Goal: Task Accomplishment & Management: Complete application form

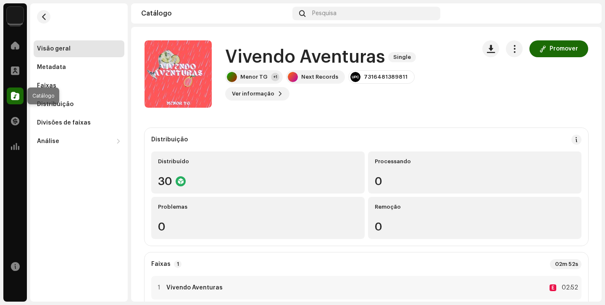
click at [21, 97] on div at bounding box center [15, 95] width 17 height 17
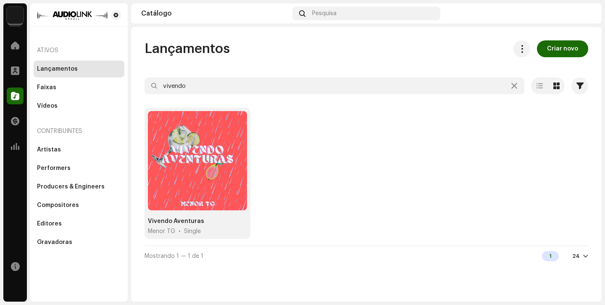
click at [21, 96] on div at bounding box center [15, 95] width 17 height 17
click at [74, 88] on div "Faixas" at bounding box center [79, 87] width 84 height 7
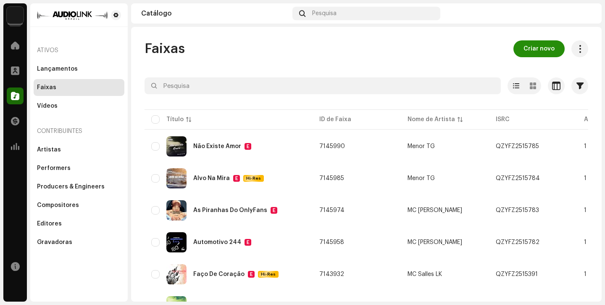
click at [517, 45] on button "Criar novo" at bounding box center [539, 48] width 51 height 17
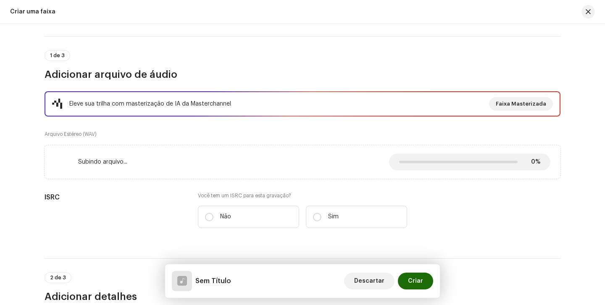
scroll to position [87, 0]
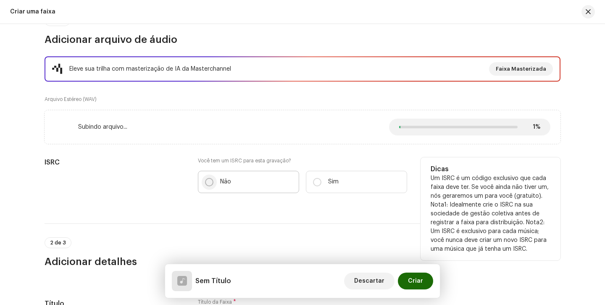
click at [207, 182] on input "Não" at bounding box center [209, 182] width 8 height 8
radio input "true"
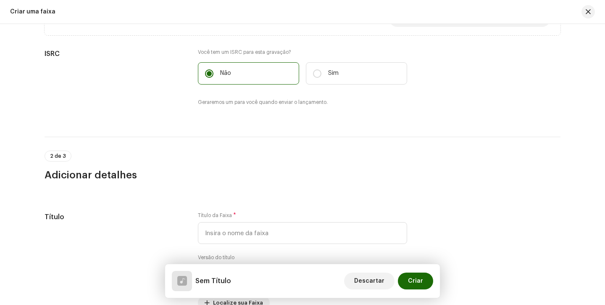
scroll to position [196, 0]
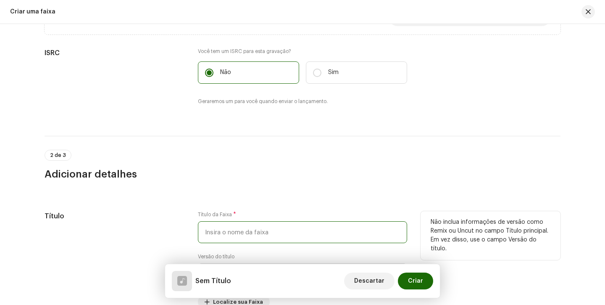
click at [241, 231] on input "text" at bounding box center [302, 232] width 209 height 22
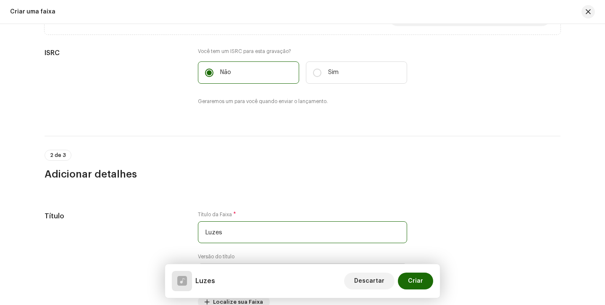
type input "Luzes"
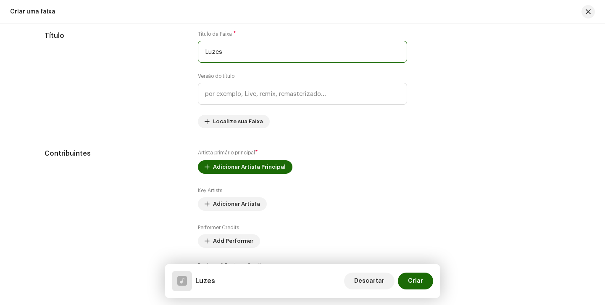
scroll to position [388, 0]
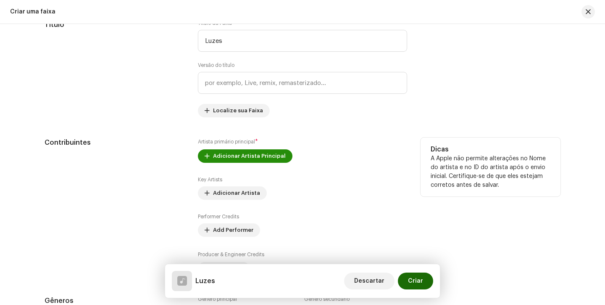
click at [222, 154] on span "Adicionar Artista Principal" at bounding box center [249, 156] width 73 height 17
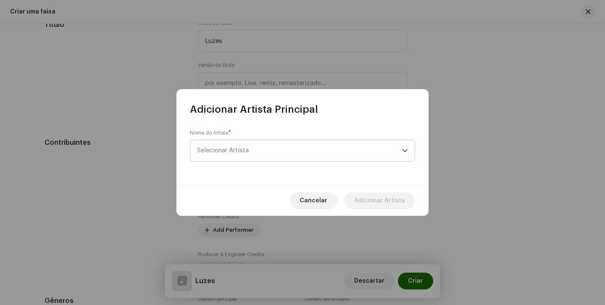
click at [223, 153] on span "Selecionar Artista" at bounding box center [299, 150] width 205 height 21
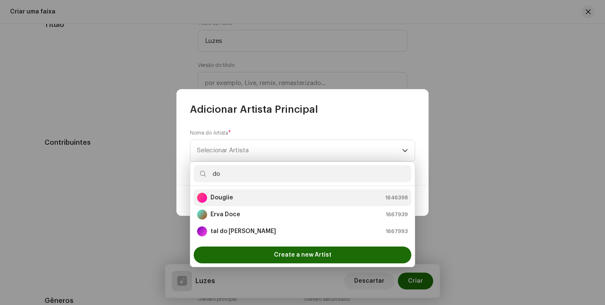
type input "do"
click at [324, 200] on div "Dougiie 1646398" at bounding box center [302, 198] width 211 height 10
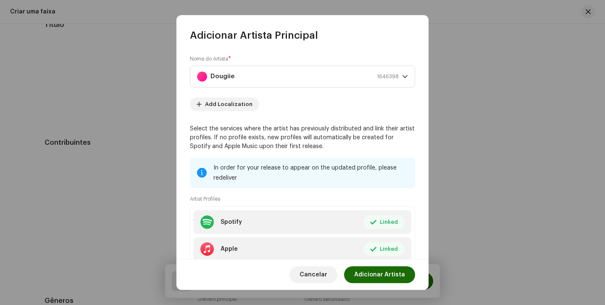
scroll to position [56, 0]
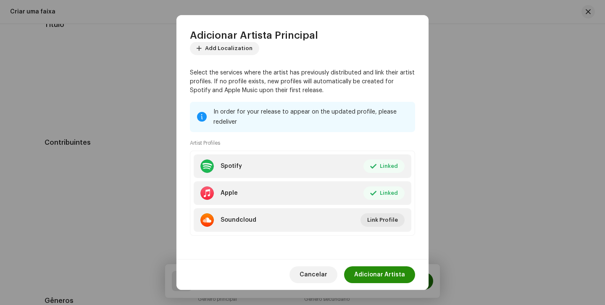
click at [405, 272] on button "Adicionar Artista" at bounding box center [379, 274] width 71 height 17
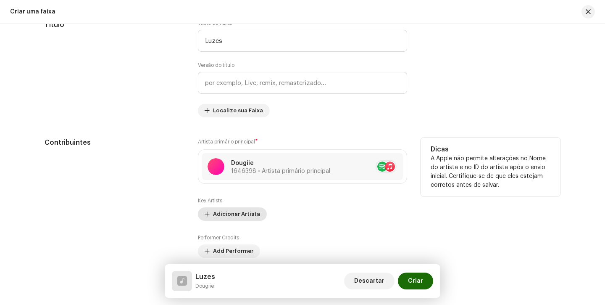
click at [245, 210] on span "Adicionar Artista" at bounding box center [236, 214] width 47 height 17
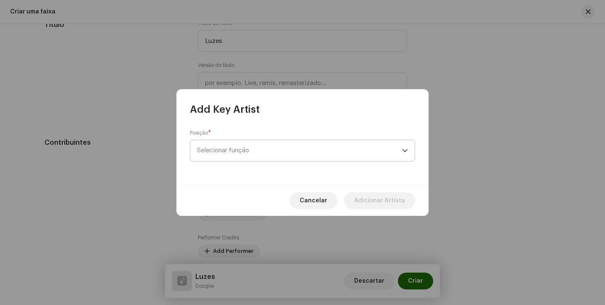
click at [254, 151] on span "Selecionar função" at bounding box center [299, 150] width 205 height 21
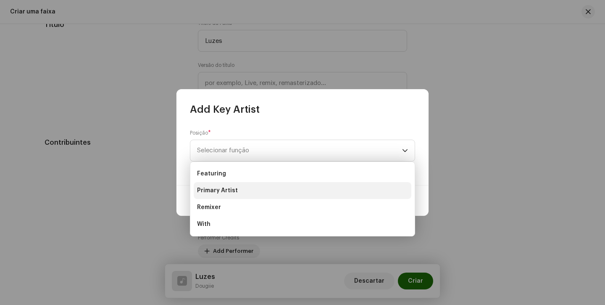
click at [250, 189] on li "Primary Artist" at bounding box center [303, 190] width 218 height 17
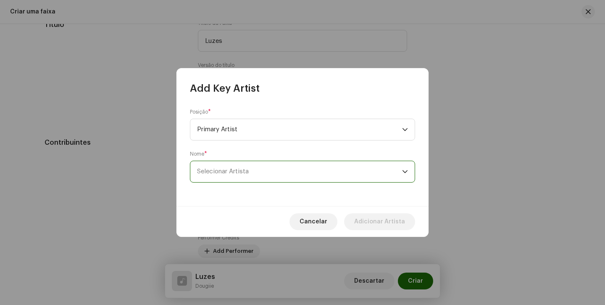
click at [251, 180] on span "Selecionar Artista" at bounding box center [299, 171] width 205 height 21
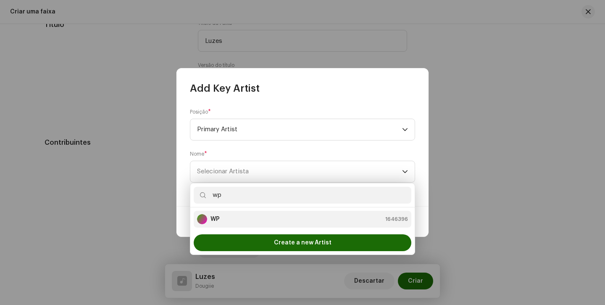
type input "wp"
click at [230, 224] on li "WP 1646396" at bounding box center [303, 219] width 218 height 17
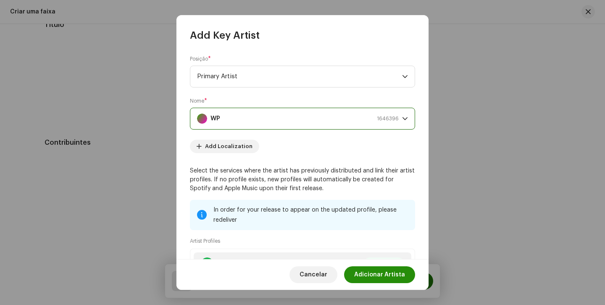
click at [362, 272] on span "Adicionar Artista" at bounding box center [379, 274] width 51 height 17
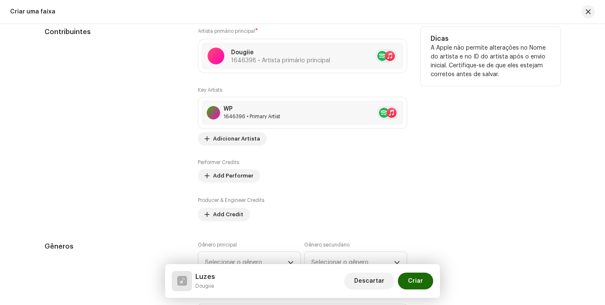
scroll to position [503, 0]
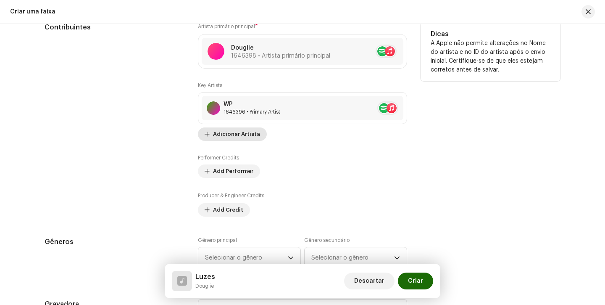
click at [215, 135] on span "Adicionar Artista" at bounding box center [236, 134] width 47 height 17
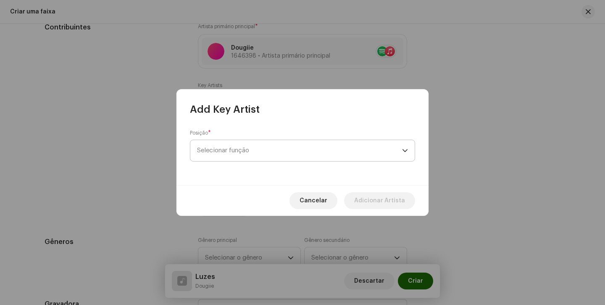
click at [276, 142] on span "Selecionar função" at bounding box center [299, 150] width 205 height 21
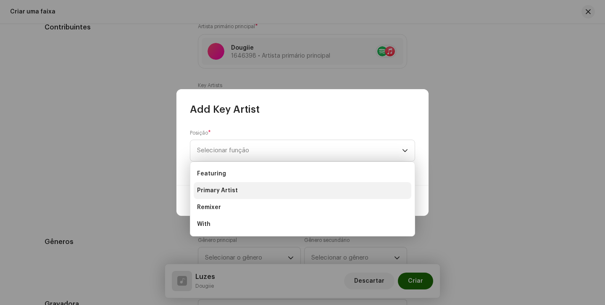
click at [220, 194] on span "Primary Artist" at bounding box center [217, 190] width 41 height 8
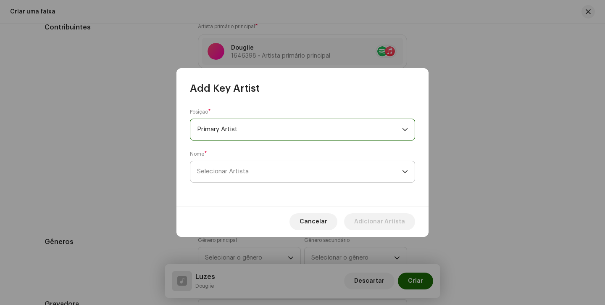
click at [225, 174] on span "Selecionar Artista" at bounding box center [223, 171] width 52 height 6
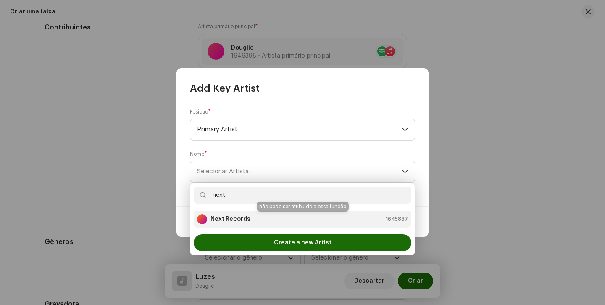
type input "next"
click at [222, 217] on strong "Next Records" at bounding box center [231, 219] width 40 height 8
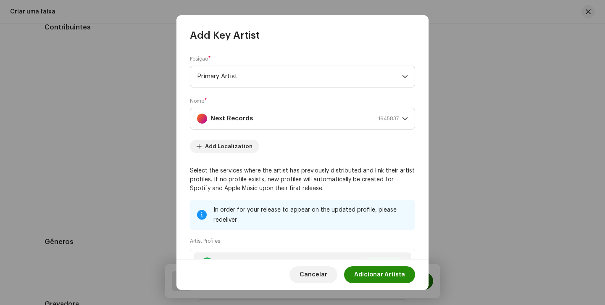
click at [355, 273] on button "Adicionar Artista" at bounding box center [379, 274] width 71 height 17
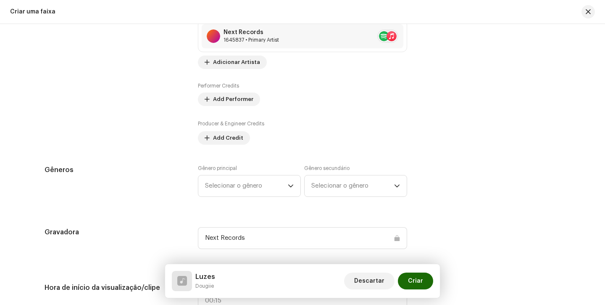
scroll to position [608, 0]
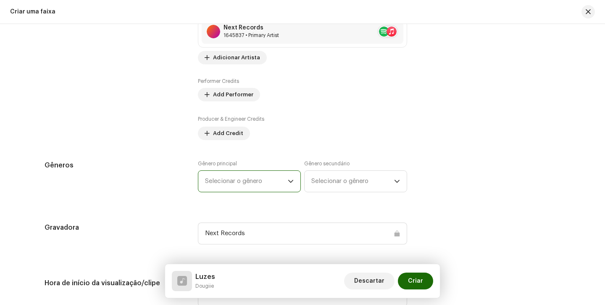
click at [247, 181] on span "Selecionar o gênero" at bounding box center [246, 181] width 83 height 21
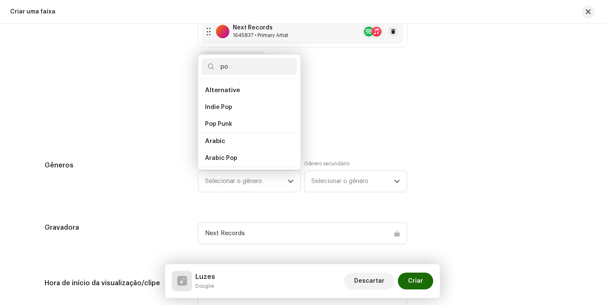
type input "p"
click at [325, 33] on div "Next Records 1645837 • Primary Artist" at bounding box center [303, 31] width 202 height 24
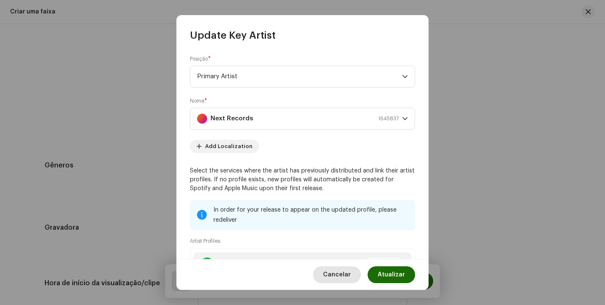
click at [341, 269] on span "Cancelar" at bounding box center [337, 274] width 28 height 17
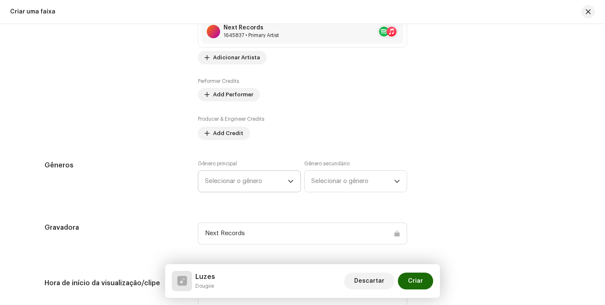
click at [230, 182] on span "Selecionar o gênero" at bounding box center [246, 181] width 83 height 21
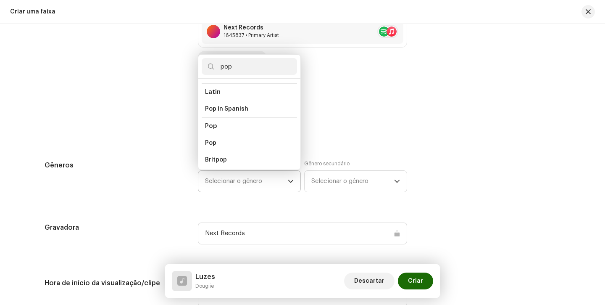
scroll to position [286, 0]
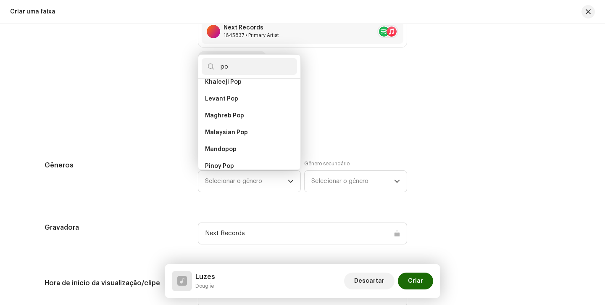
type input "p"
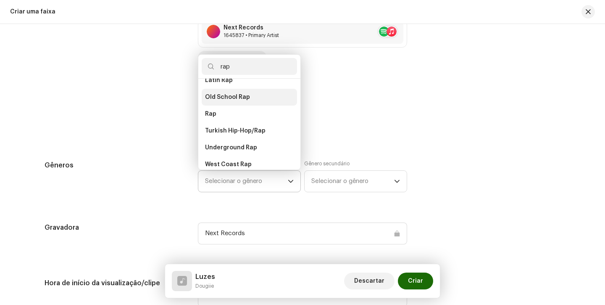
scroll to position [138, 0]
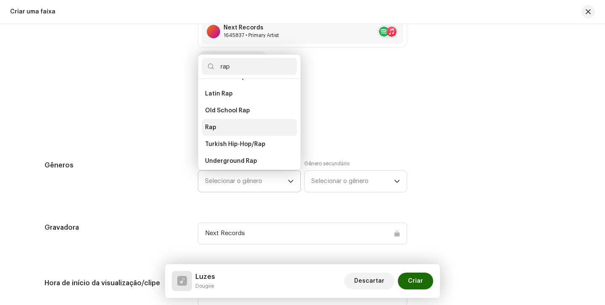
type input "rap"
click at [264, 119] on li "Rap" at bounding box center [249, 127] width 95 height 17
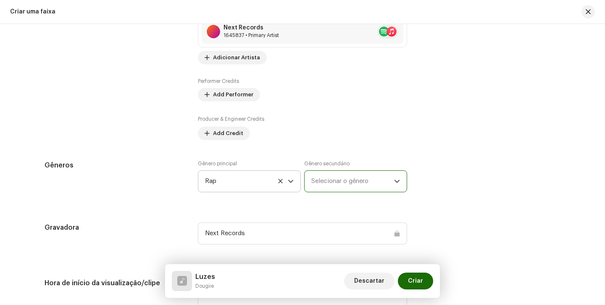
click at [357, 185] on span "Selecionar o gênero" at bounding box center [353, 181] width 83 height 21
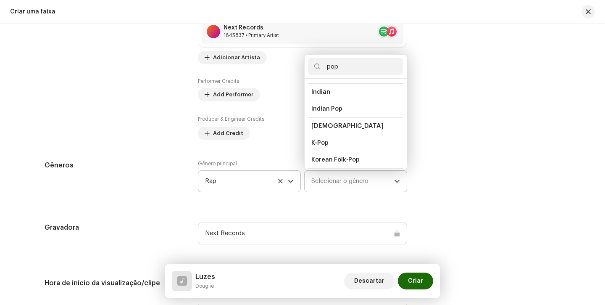
scroll to position [196, 0]
type input "pop"
click at [355, 148] on li "Korean Folk-Pop" at bounding box center [355, 155] width 95 height 17
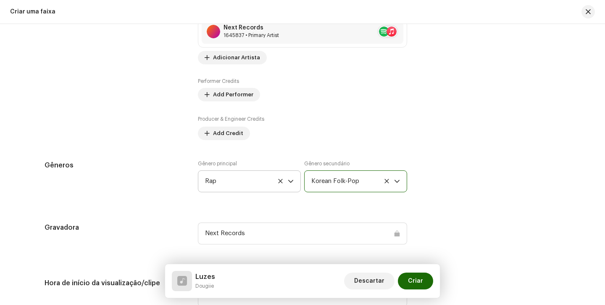
click at [346, 182] on span "Korean Folk-Pop" at bounding box center [353, 181] width 83 height 21
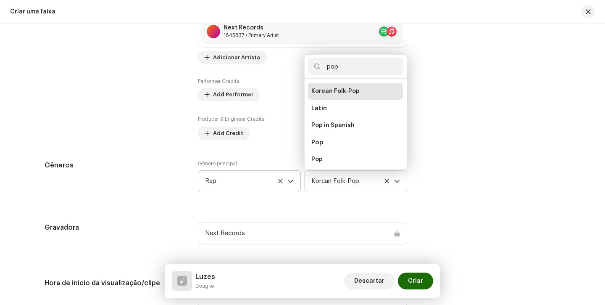
scroll to position [269, 0]
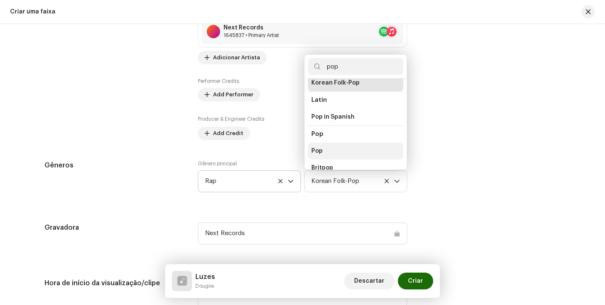
type input "pop"
click at [329, 148] on li "Pop" at bounding box center [355, 151] width 95 height 17
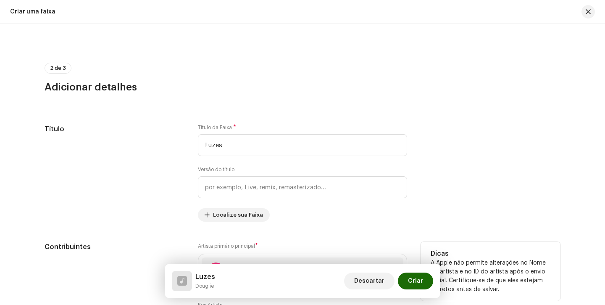
scroll to position [178, 0]
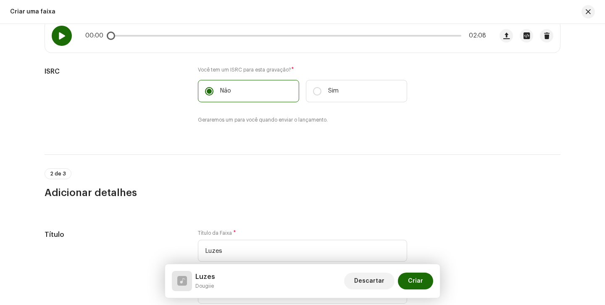
click at [59, 32] on span at bounding box center [61, 35] width 7 height 7
click at [58, 32] on span at bounding box center [61, 35] width 7 height 7
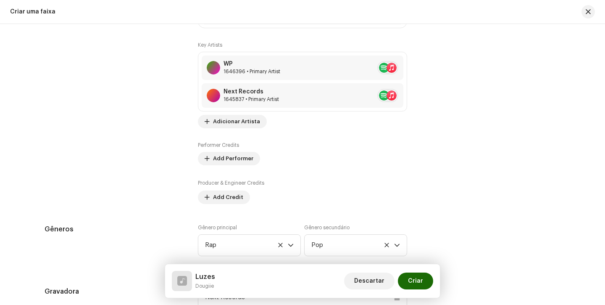
scroll to position [540, 0]
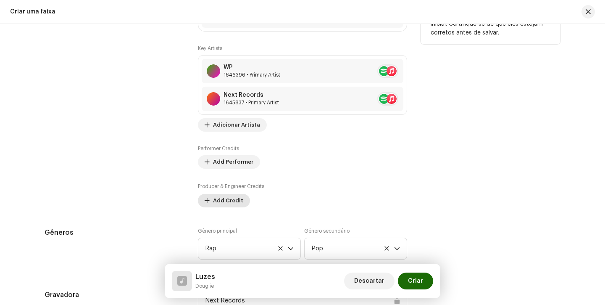
click at [224, 200] on span "Add Credit" at bounding box center [228, 200] width 30 height 17
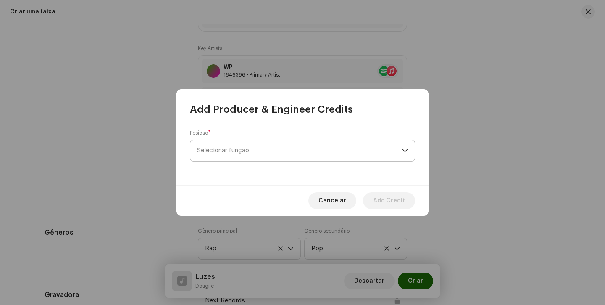
click at [264, 153] on span "Selecionar função" at bounding box center [299, 150] width 205 height 21
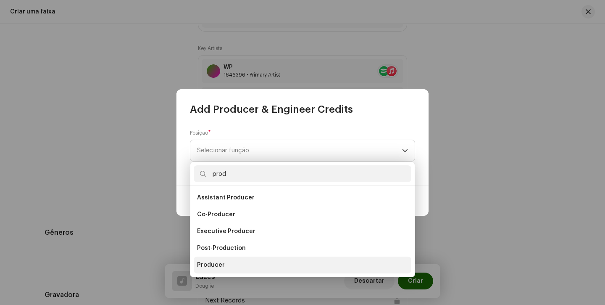
type input "prod"
click at [214, 261] on span "Producer" at bounding box center [211, 265] width 28 height 8
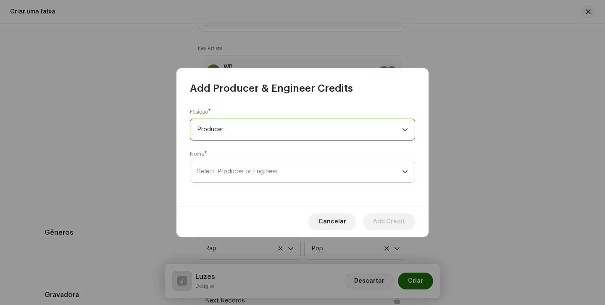
click at [244, 163] on span "Select Producer or Engineer" at bounding box center [299, 171] width 205 height 21
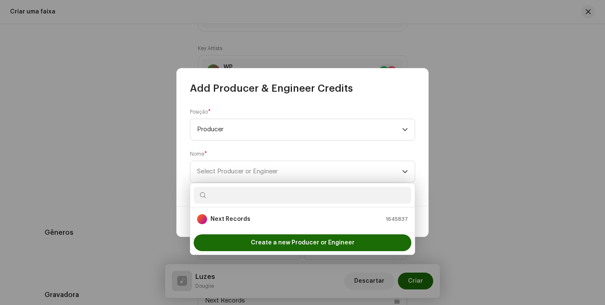
click at [297, 97] on div "Posição * Producer Nome * Select Producer or Engineer" at bounding box center [303, 150] width 252 height 111
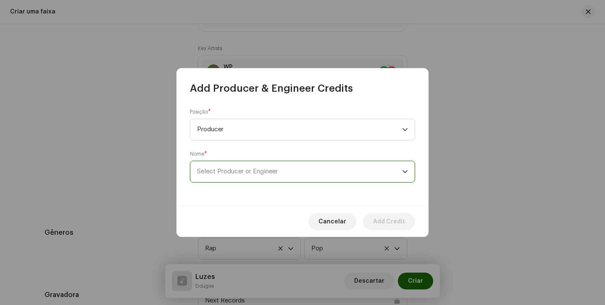
click at [250, 178] on span "Select Producer or Engineer" at bounding box center [299, 171] width 205 height 21
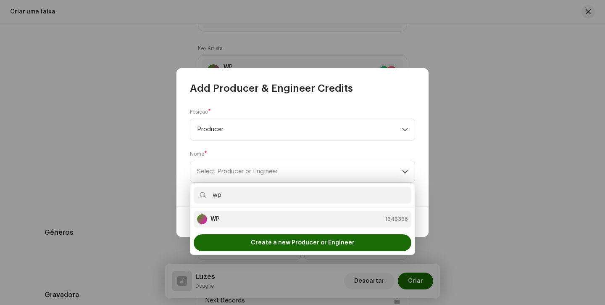
type input "wp"
click at [240, 218] on div "WP 1646396" at bounding box center [302, 219] width 211 height 10
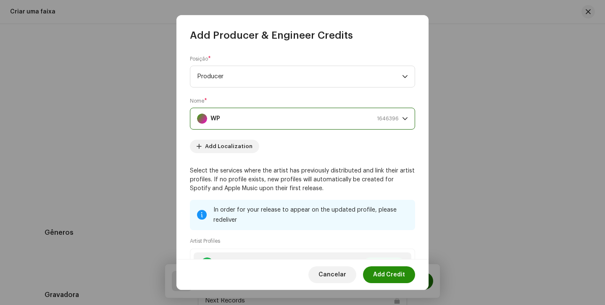
click at [385, 273] on span "Add Credit" at bounding box center [389, 274] width 32 height 17
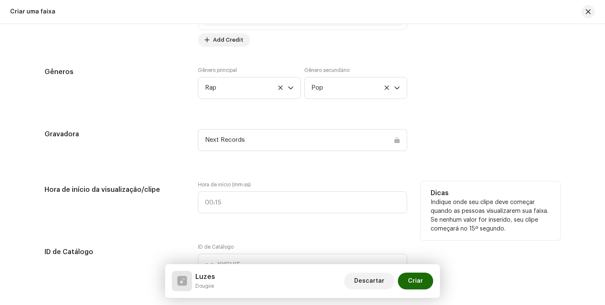
scroll to position [772, 0]
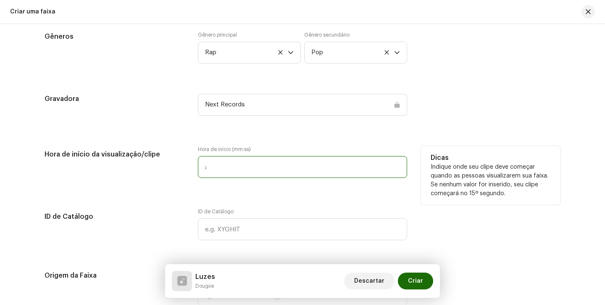
click at [203, 165] on input ":" at bounding box center [302, 167] width 209 height 22
type input "00:03"
click at [177, 178] on div "Hora de início da visualização/clipe" at bounding box center [115, 167] width 140 height 42
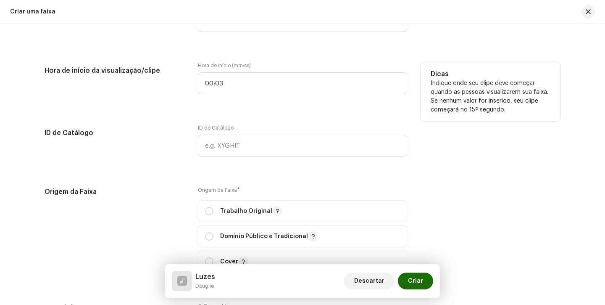
scroll to position [872, 0]
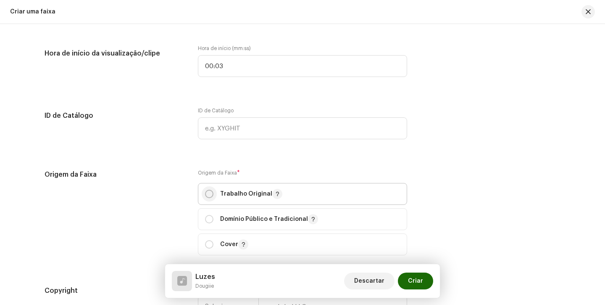
click at [206, 197] on input "radio" at bounding box center [209, 194] width 8 height 8
radio input "true"
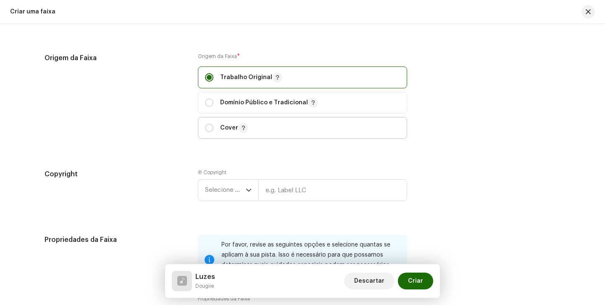
scroll to position [1043, 0]
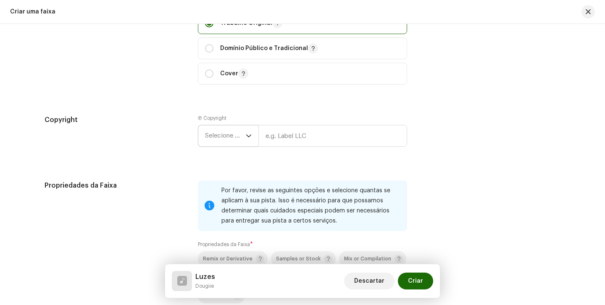
click at [230, 144] on span "Selecione o ano" at bounding box center [225, 135] width 41 height 21
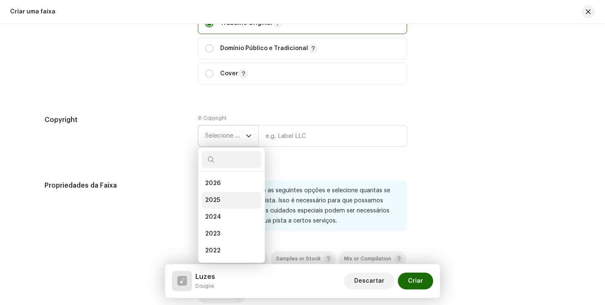
click at [221, 205] on li "2025" at bounding box center [232, 200] width 60 height 17
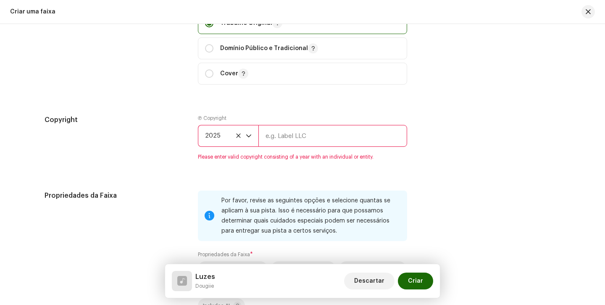
click at [296, 140] on input "text" at bounding box center [333, 136] width 149 height 22
type input "Next Records"
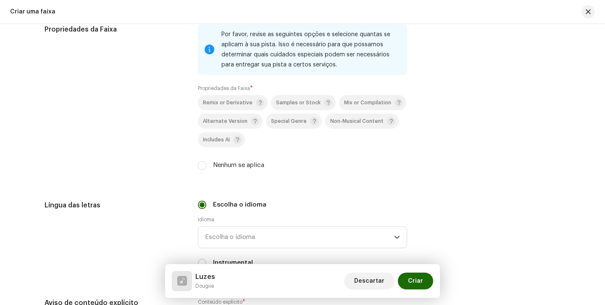
scroll to position [1200, 0]
click at [201, 167] on input "Nenhum se aplica" at bounding box center [202, 164] width 8 height 8
checkbox input "true"
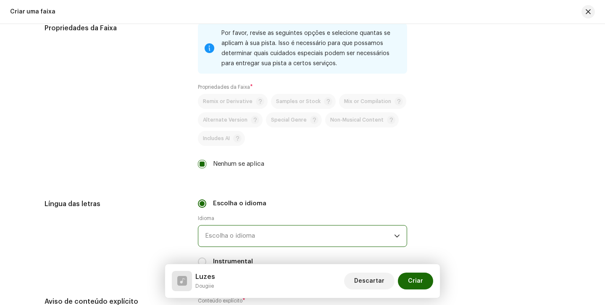
click at [249, 240] on span "Escolha o idioma" at bounding box center [299, 235] width 189 height 21
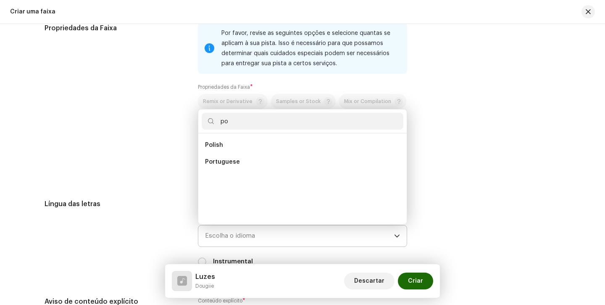
scroll to position [0, 0]
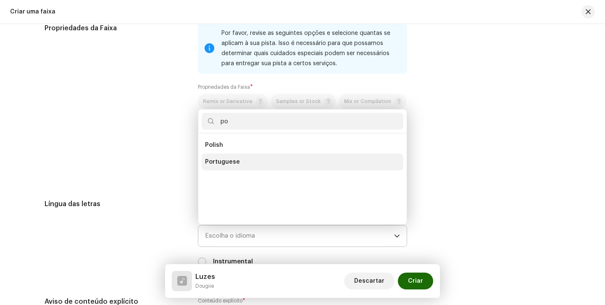
type input "po"
click at [216, 165] on span "Portuguese" at bounding box center [222, 162] width 35 height 8
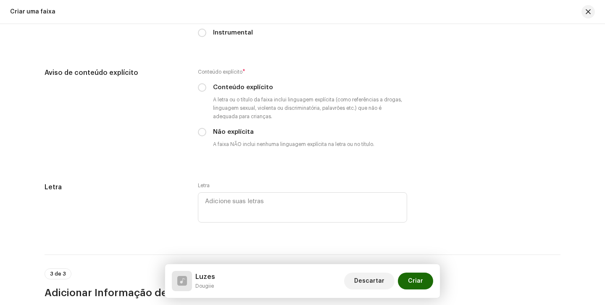
scroll to position [1468, 0]
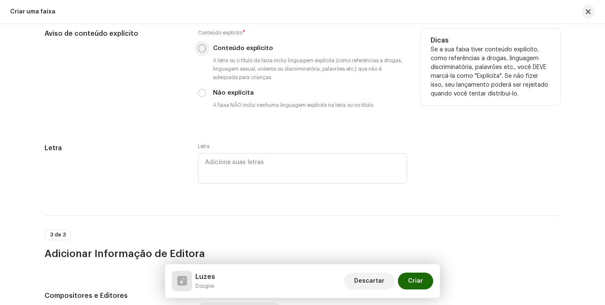
click at [198, 53] on input "Conteúdo explícito" at bounding box center [202, 48] width 8 height 8
radio input "true"
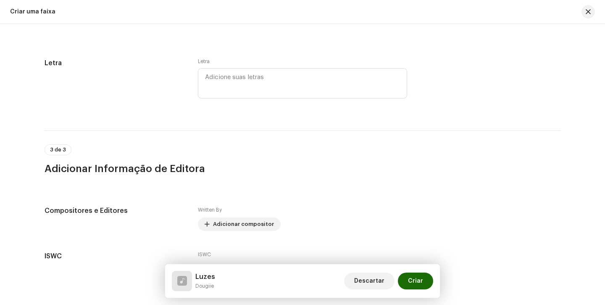
scroll to position [1619, 0]
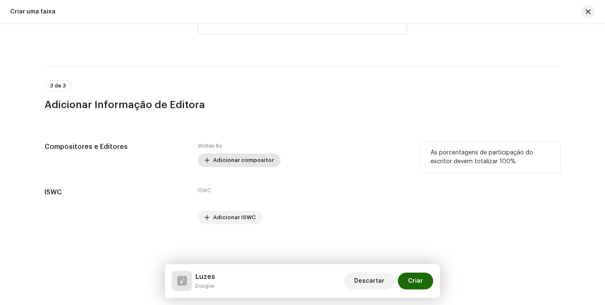
click at [226, 161] on span "Adicionar compositor" at bounding box center [243, 160] width 61 height 17
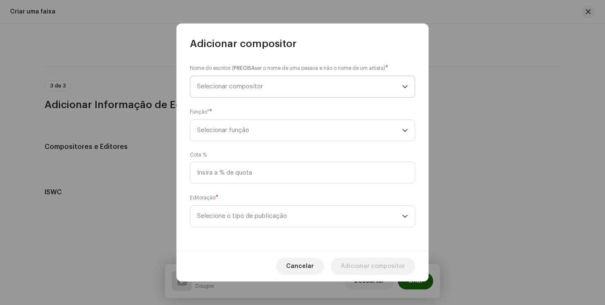
click at [273, 94] on span "Selecionar compositor" at bounding box center [299, 86] width 205 height 21
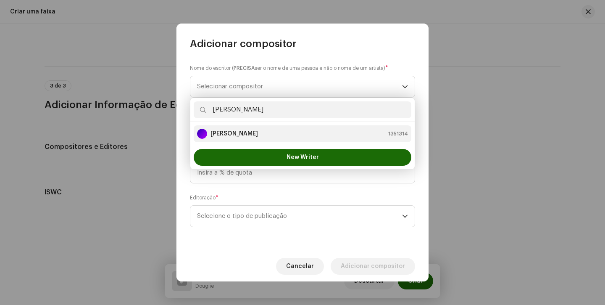
type input "[PERSON_NAME]"
click at [251, 135] on strong "[PERSON_NAME]" at bounding box center [235, 133] width 48 height 8
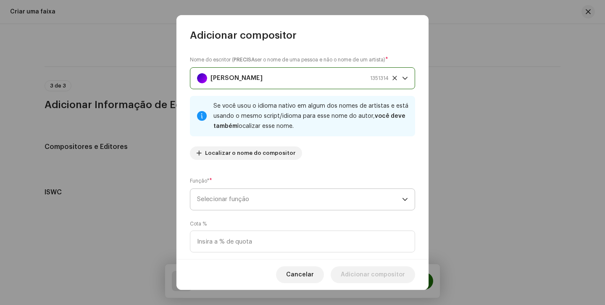
click at [249, 188] on p-select "Selecionar função" at bounding box center [302, 199] width 225 height 22
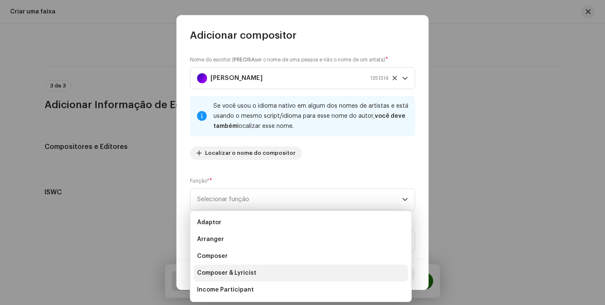
click at [245, 277] on li "Composer & Lyricist" at bounding box center [301, 272] width 214 height 17
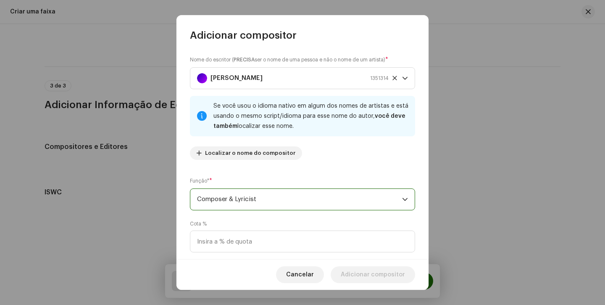
scroll to position [61, 0]
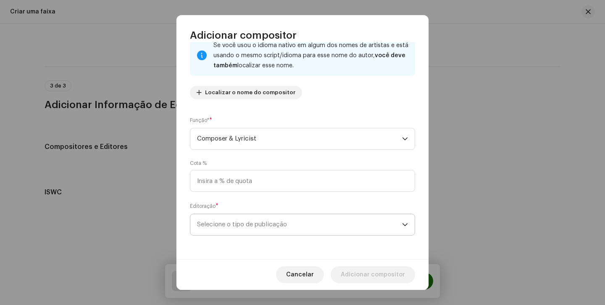
click at [370, 223] on span "Selecione o tipo de publicação" at bounding box center [299, 224] width 205 height 21
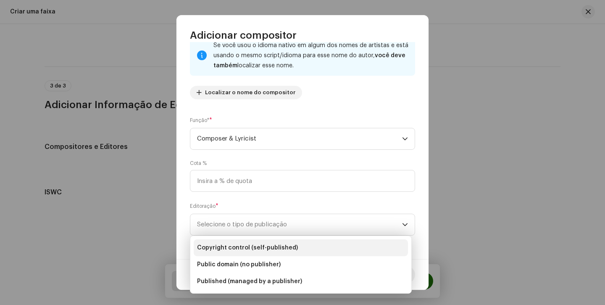
click at [353, 247] on li "Copyright control (self-published)" at bounding box center [301, 247] width 214 height 17
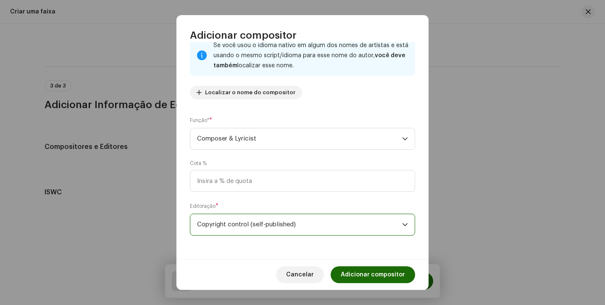
click at [367, 270] on span "Adicionar compositor" at bounding box center [373, 274] width 64 height 17
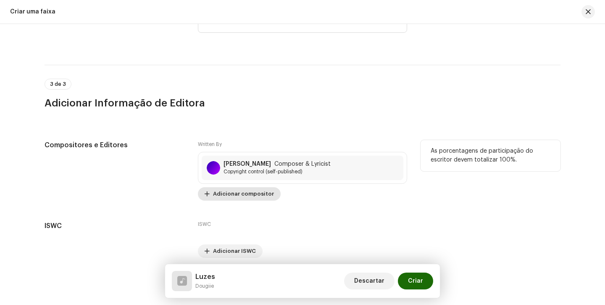
click at [242, 196] on span "Adicionar compositor" at bounding box center [243, 193] width 61 height 17
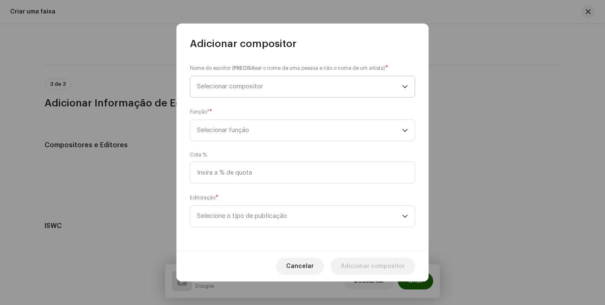
click at [275, 95] on span "Selecionar compositor" at bounding box center [299, 86] width 205 height 21
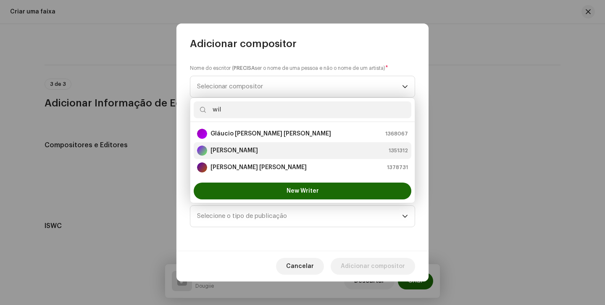
type input "wil"
click at [270, 145] on div "[PERSON_NAME] 1351312" at bounding box center [302, 150] width 211 height 10
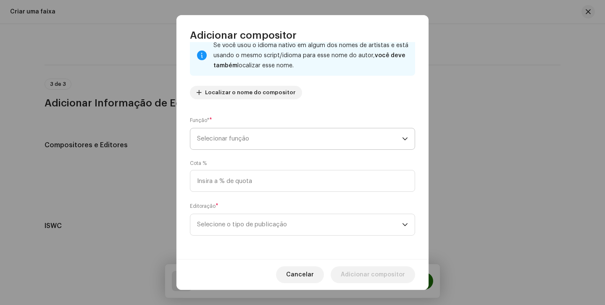
click at [275, 130] on span "Selecionar função" at bounding box center [299, 138] width 205 height 21
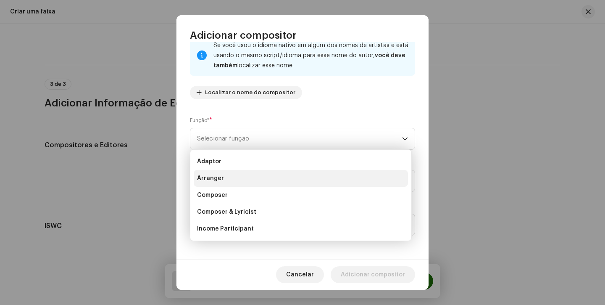
click at [248, 182] on li "Arranger" at bounding box center [301, 178] width 214 height 17
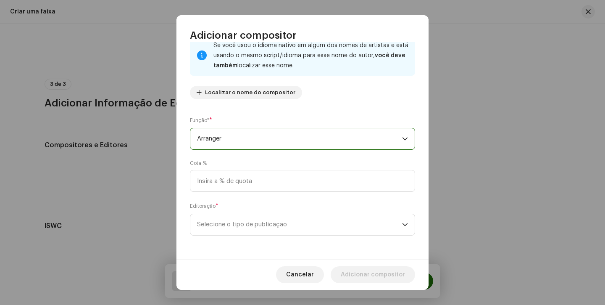
click at [246, 211] on div "Editoração * Selecione o tipo de publicação" at bounding box center [302, 219] width 225 height 34
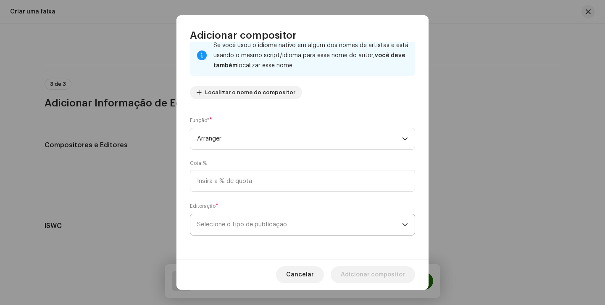
click at [246, 218] on span "Selecione o tipo de publicação" at bounding box center [299, 224] width 205 height 21
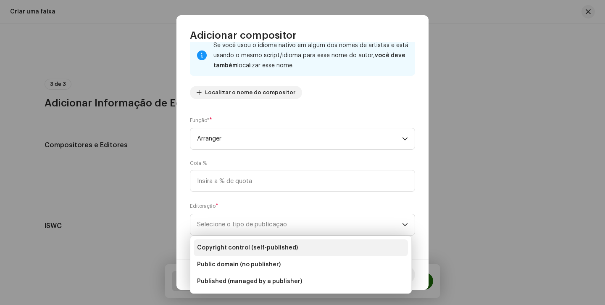
click at [246, 246] on span "Copyright control (self-published)" at bounding box center [247, 247] width 101 height 8
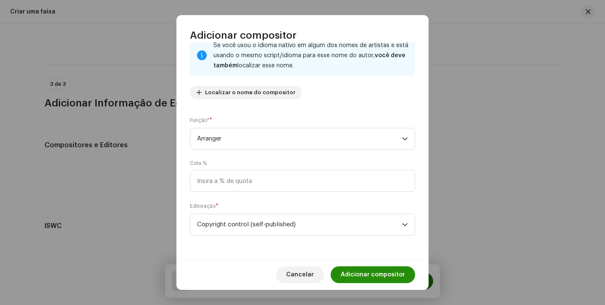
click at [351, 273] on span "Adicionar compositor" at bounding box center [373, 274] width 64 height 17
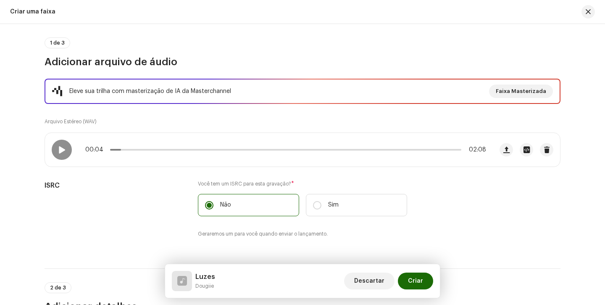
scroll to position [22, 0]
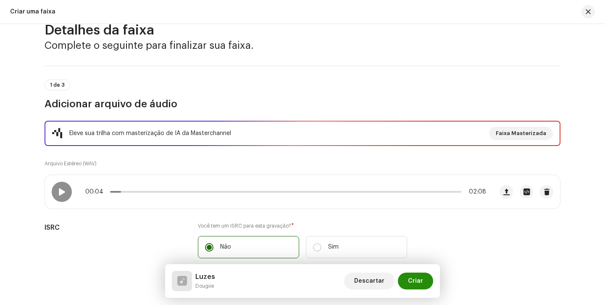
click at [414, 280] on span "Criar" at bounding box center [415, 280] width 15 height 17
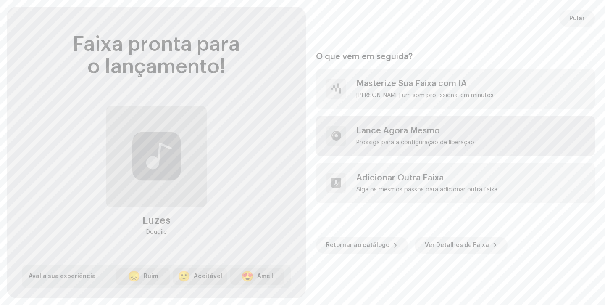
click at [410, 131] on div "Lance Agora Mesmo" at bounding box center [416, 131] width 118 height 10
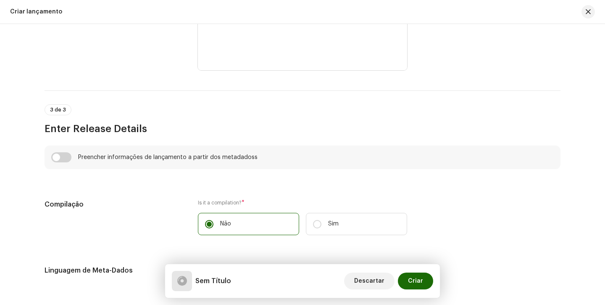
scroll to position [592, 0]
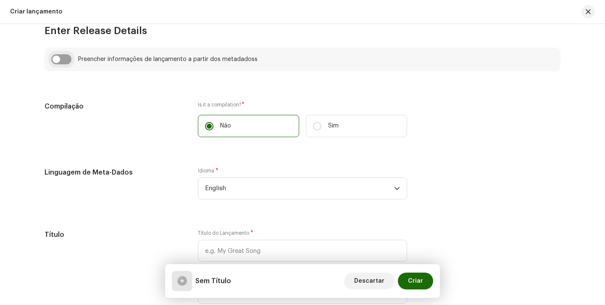
click at [61, 58] on input "checkbox" at bounding box center [61, 59] width 20 height 10
checkbox input "true"
type input "Luzes"
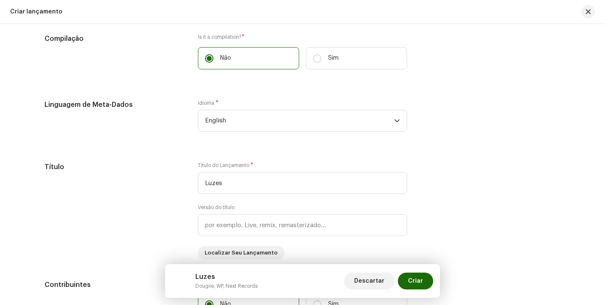
scroll to position [735, 0]
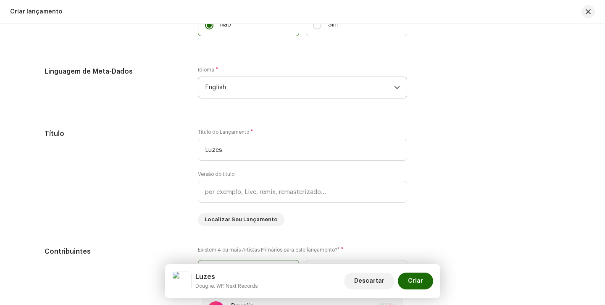
click at [255, 98] on p-select "English" at bounding box center [302, 88] width 209 height 22
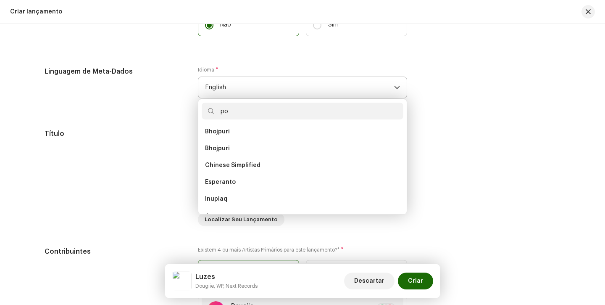
scroll to position [0, 0]
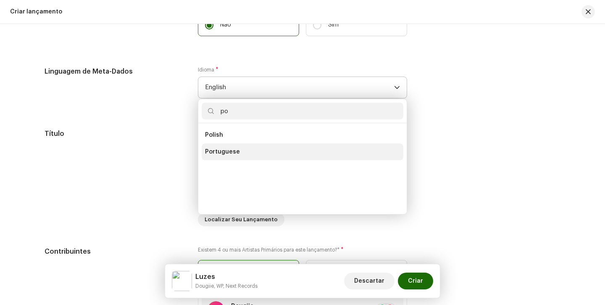
type input "po"
click at [210, 160] on li "Portuguese" at bounding box center [303, 151] width 202 height 17
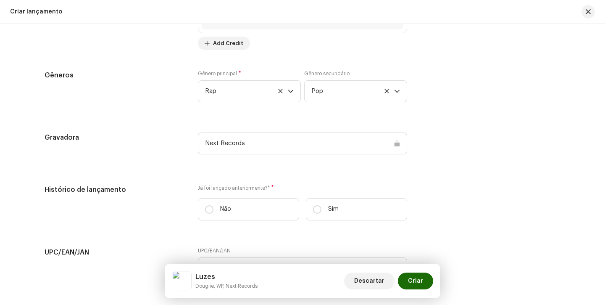
scroll to position [1230, 0]
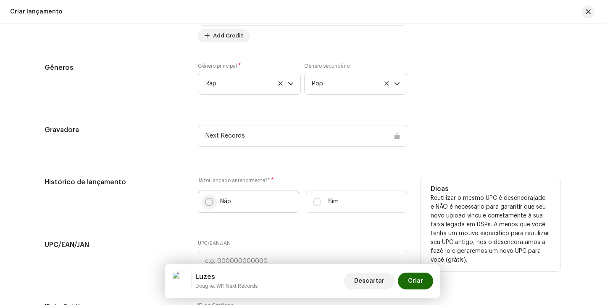
click at [210, 199] on p-radiobutton at bounding box center [209, 202] width 8 height 8
click at [210, 199] on input "Não" at bounding box center [209, 202] width 8 height 8
radio input "true"
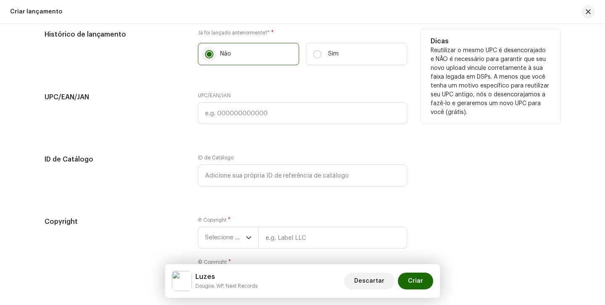
scroll to position [1378, 0]
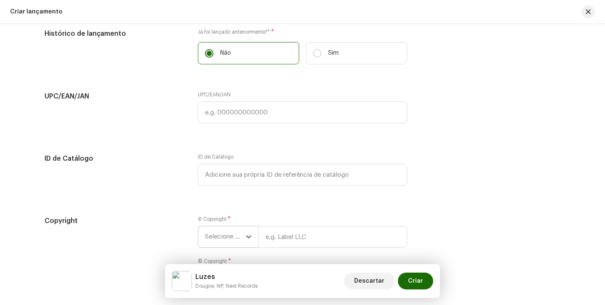
click at [215, 234] on span "Selecione o ano" at bounding box center [225, 236] width 41 height 21
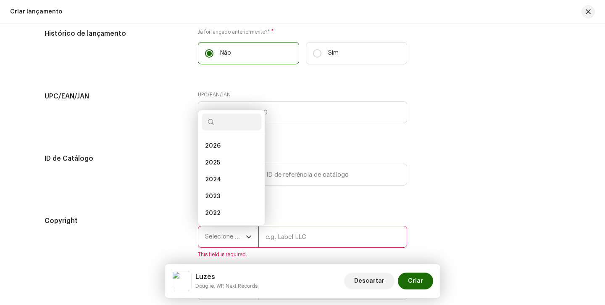
scroll to position [13, 0]
click at [242, 149] on li "2025" at bounding box center [232, 149] width 60 height 17
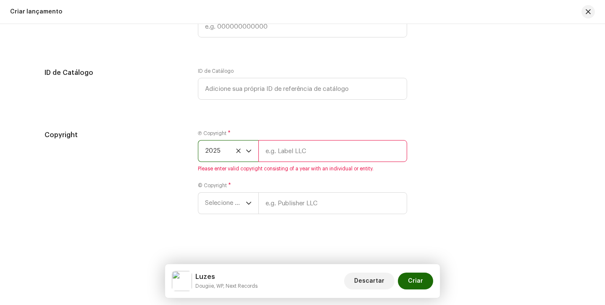
scroll to position [1466, 0]
click at [235, 194] on span "Selecione o ano" at bounding box center [225, 203] width 41 height 21
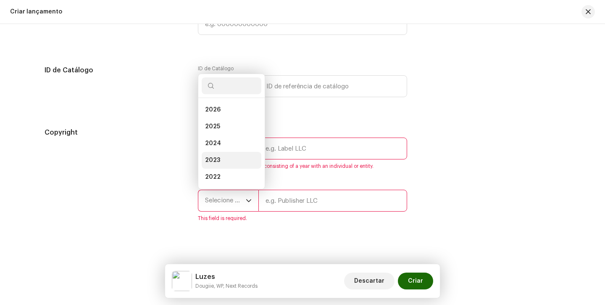
scroll to position [13, 0]
click at [223, 122] on li "2025" at bounding box center [232, 113] width 60 height 17
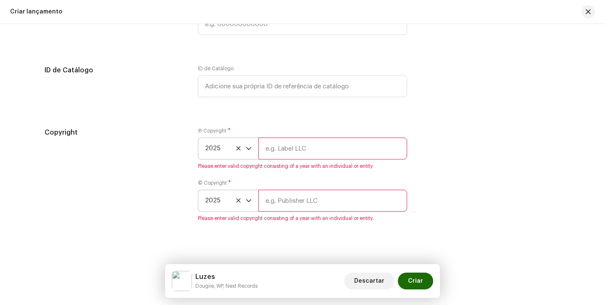
click at [280, 150] on input "text" at bounding box center [333, 148] width 149 height 22
type input "Next Records"
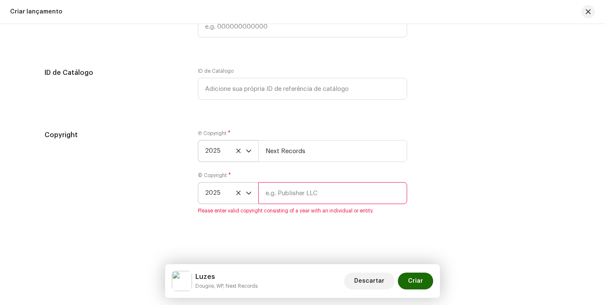
click at [307, 197] on input "text" at bounding box center [333, 193] width 149 height 22
type input "Next Records"
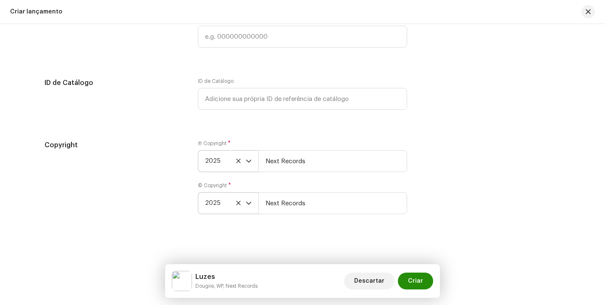
click at [415, 281] on span "Criar" at bounding box center [415, 280] width 15 height 17
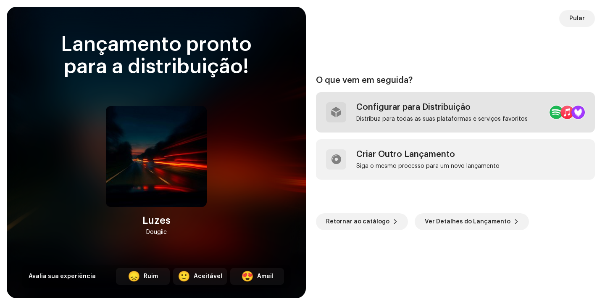
click at [414, 107] on div "Configurar para Distribuição" at bounding box center [443, 107] width 172 height 10
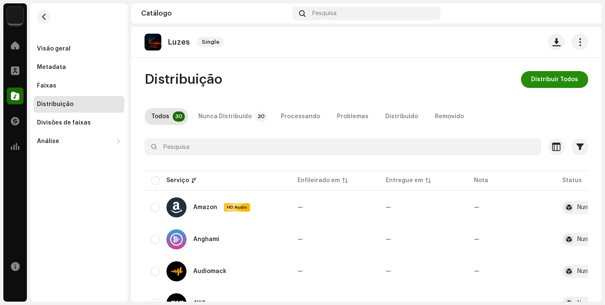
click at [539, 79] on span "Distribuir Todos" at bounding box center [554, 79] width 47 height 17
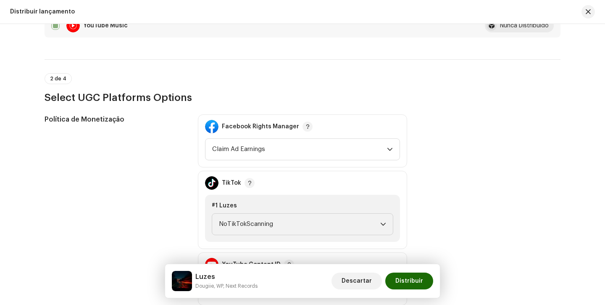
scroll to position [944, 0]
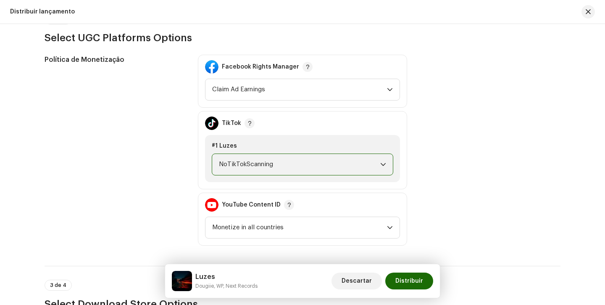
click at [310, 156] on span "NoTikTokScanning" at bounding box center [299, 164] width 161 height 21
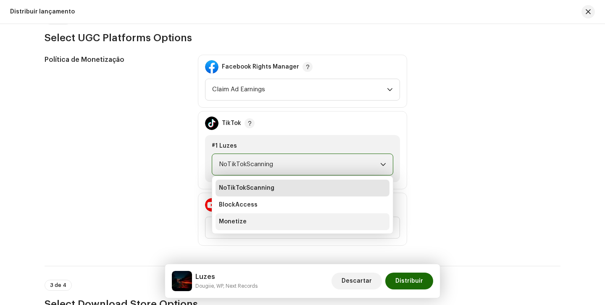
click at [304, 214] on li "Monetize" at bounding box center [303, 221] width 174 height 17
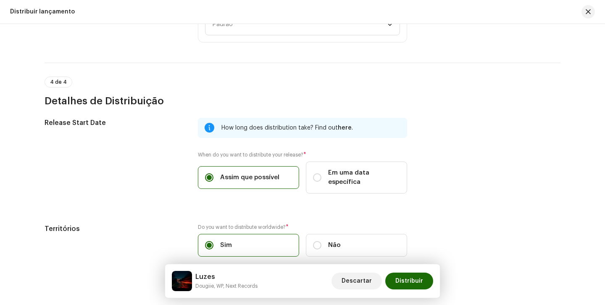
scroll to position [1355, 0]
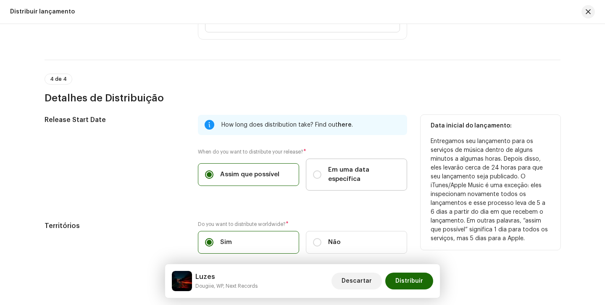
click at [320, 174] on div "Em uma data específica" at bounding box center [356, 174] width 87 height 18
click at [320, 174] on input "Em uma data específica" at bounding box center [317, 174] width 8 height 8
radio input "true"
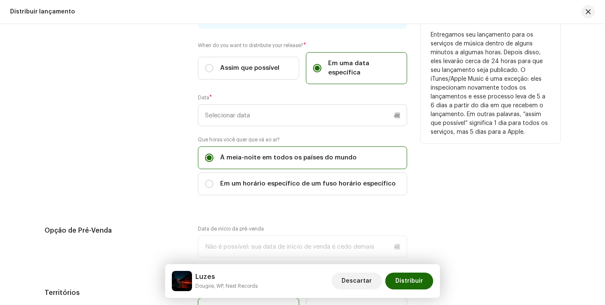
scroll to position [1457, 0]
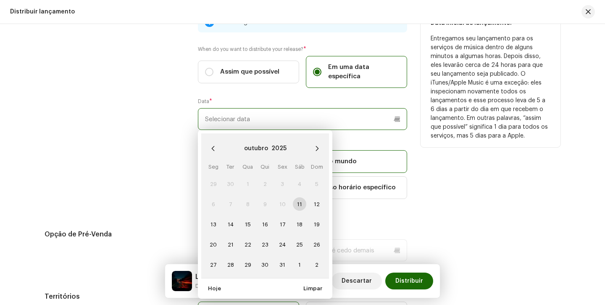
click at [287, 108] on input "text" at bounding box center [302, 119] width 209 height 22
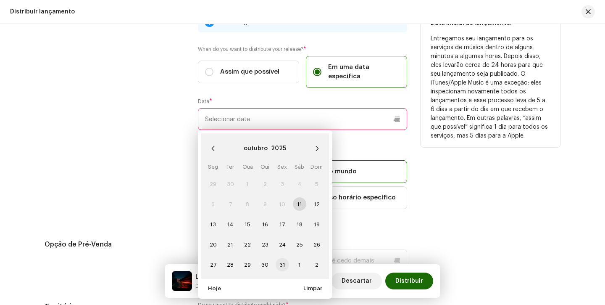
click at [280, 258] on span "31" at bounding box center [282, 264] width 13 height 13
type input "[DATE]"
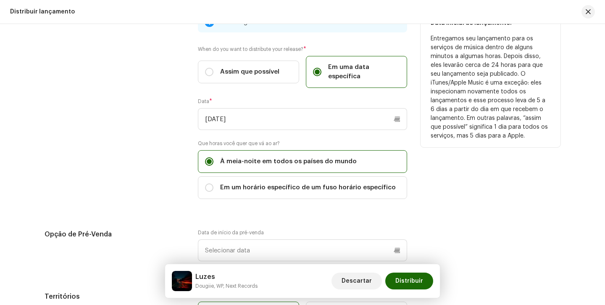
click at [171, 197] on div "Release Start Date" at bounding box center [115, 110] width 140 height 197
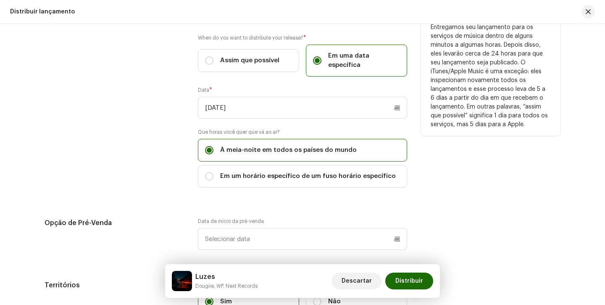
scroll to position [1559, 0]
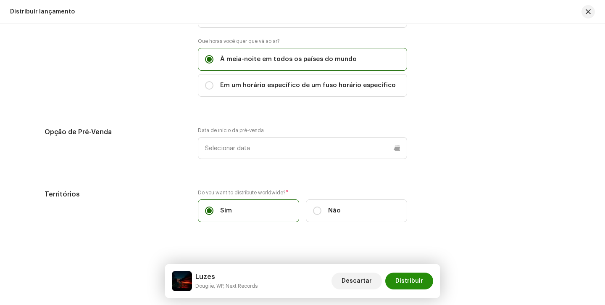
click at [419, 279] on span "Distribuir" at bounding box center [410, 280] width 28 height 17
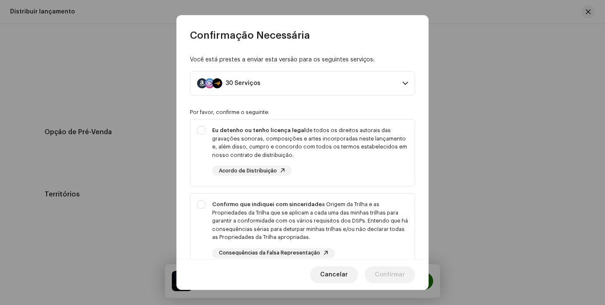
click at [332, 192] on p-selectbutton "Eu detenho ou tenho licença legal de todos os direitos autorais das gravações s…" at bounding box center [302, 237] width 225 height 237
click at [332, 177] on div "Eu detenho ou tenho licença legal de todos os direitos autorais das gravações s…" at bounding box center [302, 150] width 225 height 63
checkbox input "true"
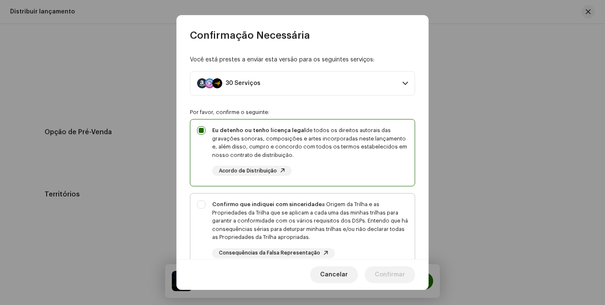
click at [338, 206] on div "Confirmo que indiquei com sinceridade a Origem da Trilha e as Propriedades da T…" at bounding box center [310, 220] width 196 height 41
checkbox input "true"
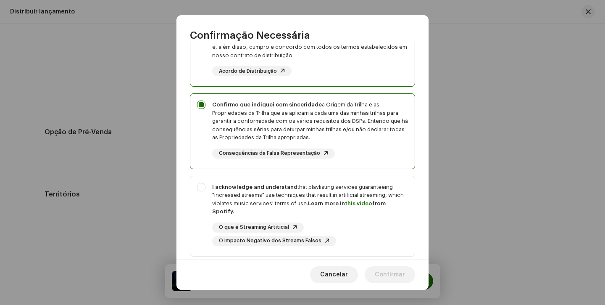
scroll to position [154, 0]
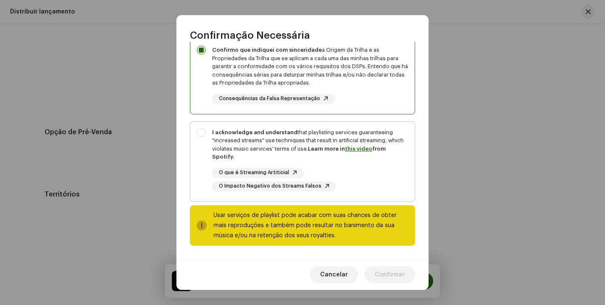
click at [356, 190] on div "O que é Streaming Artiticial O Impacto Negativo dos Streams Falsos" at bounding box center [310, 180] width 196 height 24
checkbox input "true"
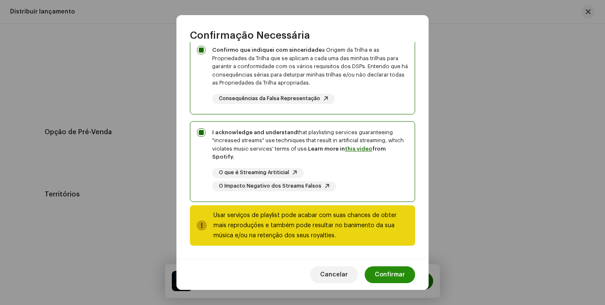
click at [389, 271] on span "Confirmar" at bounding box center [390, 274] width 30 height 17
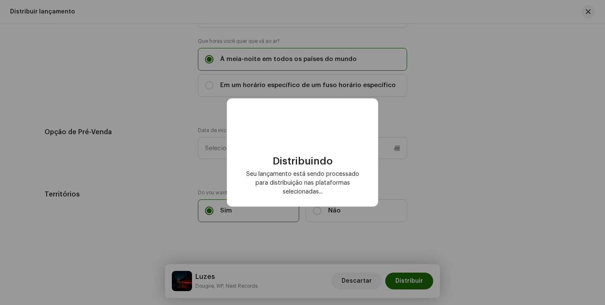
click at [207, 70] on div "Distribuindo Seu lançamento está sendo processado para distribuição nas platafo…" at bounding box center [302, 152] width 605 height 305
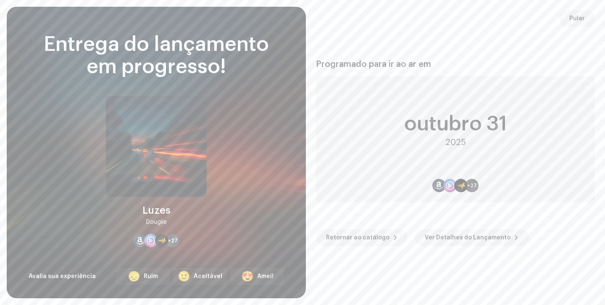
click at [557, 18] on div "Programado para ir ao ar em outubro 31 2025 +27 Retornar ao catálogo Ver Detalh…" at bounding box center [455, 152] width 279 height 271
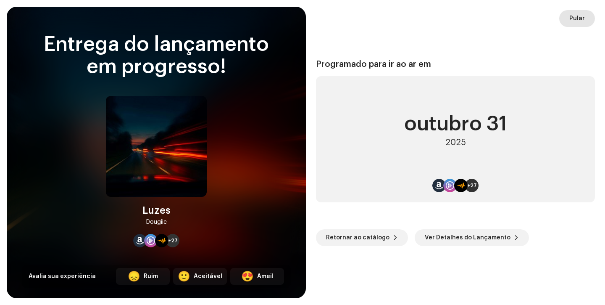
click at [563, 18] on button "Pular" at bounding box center [578, 18] width 36 height 17
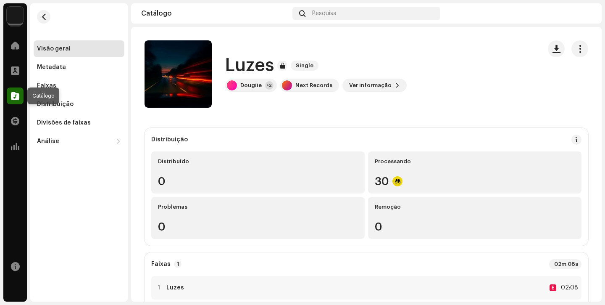
click at [16, 94] on span at bounding box center [15, 95] width 8 height 7
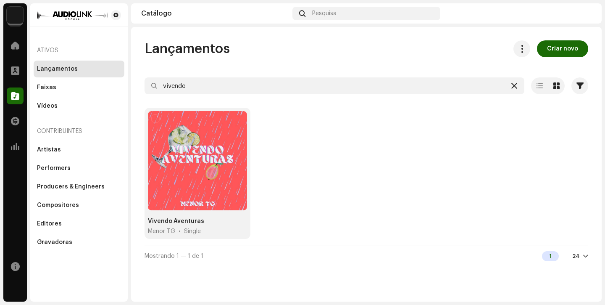
click at [515, 87] on icon at bounding box center [515, 85] width 6 height 7
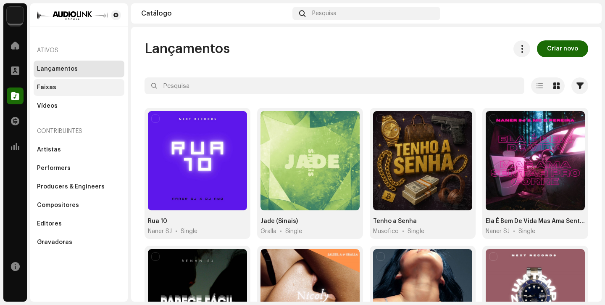
click at [57, 88] on div "Faixas" at bounding box center [79, 87] width 84 height 7
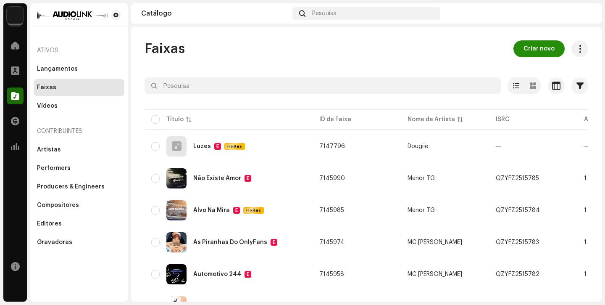
click at [535, 50] on span "Criar novo" at bounding box center [539, 48] width 31 height 17
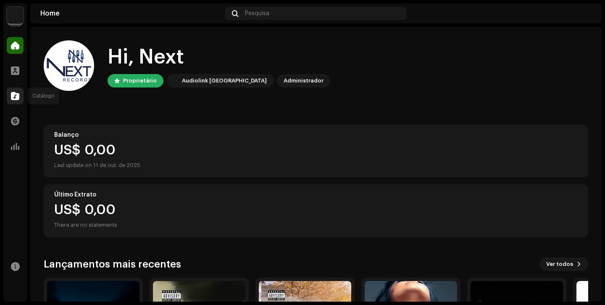
click at [14, 93] on span at bounding box center [15, 95] width 8 height 7
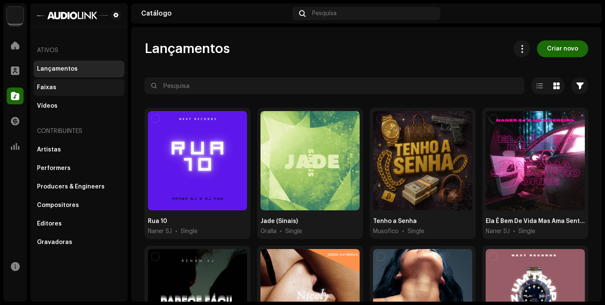
click at [79, 90] on div "Faixas" at bounding box center [79, 87] width 84 height 7
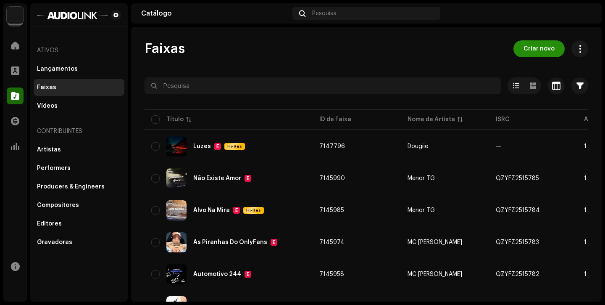
click at [528, 49] on span "Criar novo" at bounding box center [539, 48] width 31 height 17
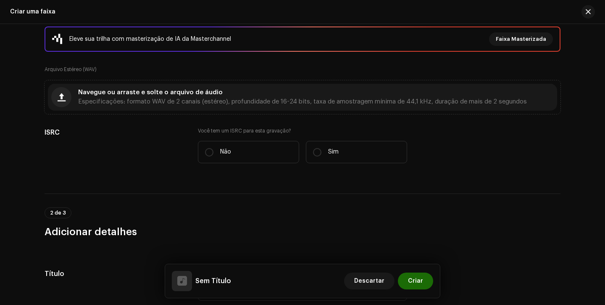
scroll to position [116, 0]
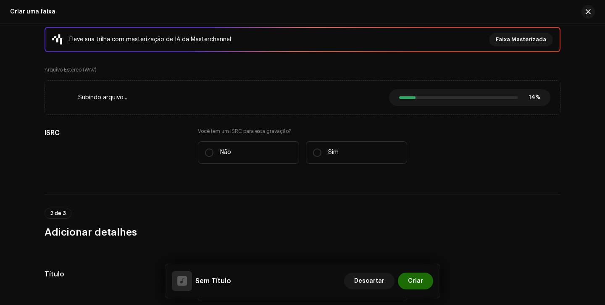
click at [333, 95] on div "Subindo arquivo... 14% 14% Cancelar" at bounding box center [303, 97] width 496 height 17
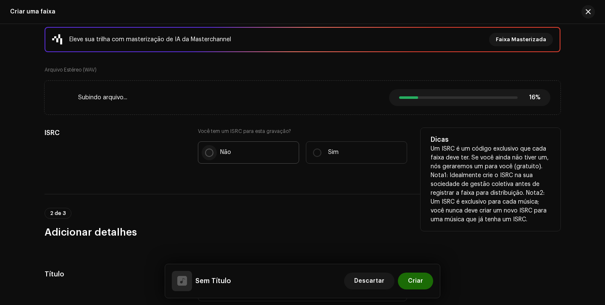
click at [206, 148] on input "Não" at bounding box center [209, 152] width 8 height 8
radio input "true"
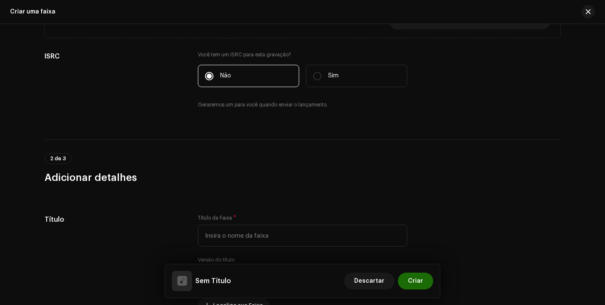
scroll to position [219, 0]
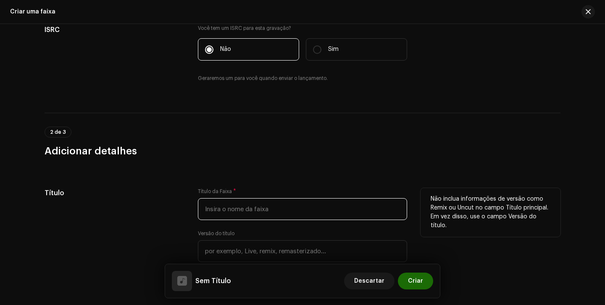
click at [220, 211] on input "text" at bounding box center [302, 209] width 209 height 22
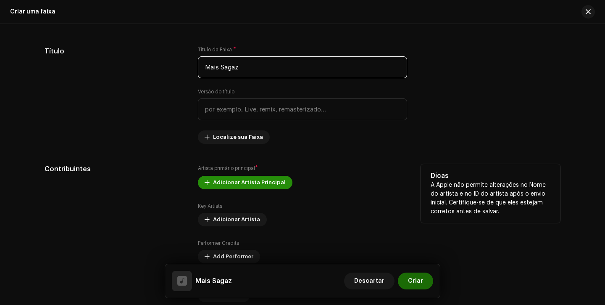
scroll to position [363, 0]
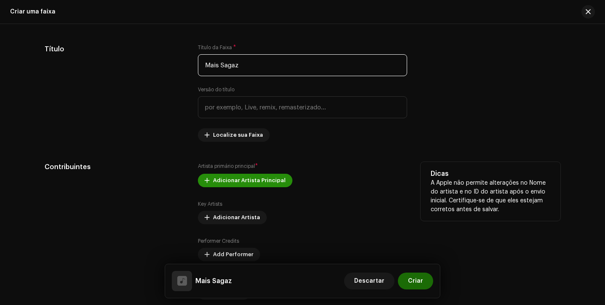
type input "Mais Sagaz"
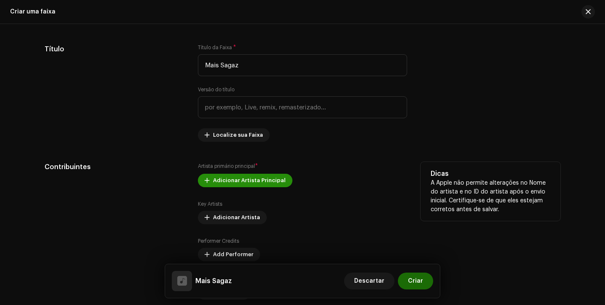
click at [227, 183] on span "Adicionar Artista Principal" at bounding box center [249, 180] width 73 height 17
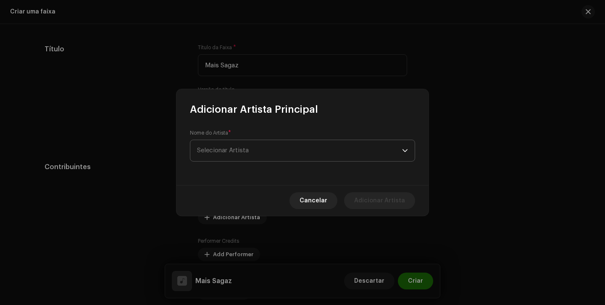
click at [258, 148] on span "Selecionar Artista" at bounding box center [299, 150] width 205 height 21
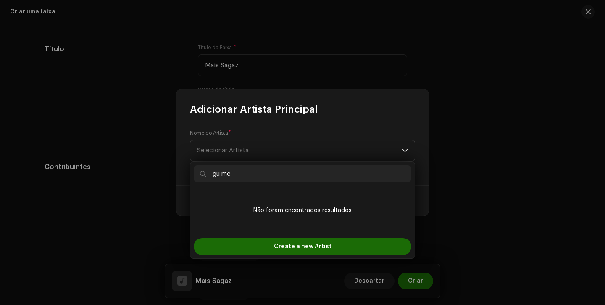
type input "gu mc"
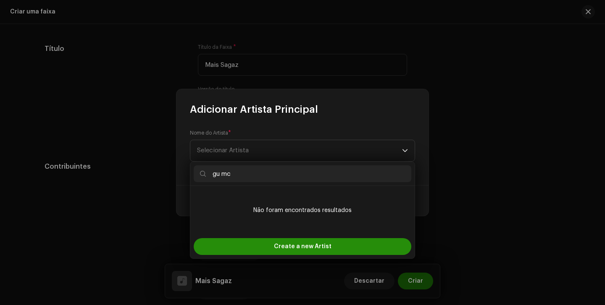
click at [270, 240] on div "Create a new Artist" at bounding box center [303, 246] width 218 height 17
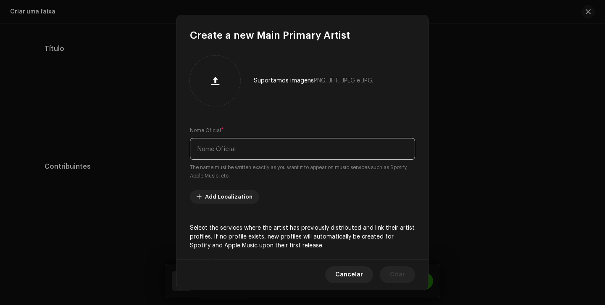
click at [278, 148] on input "text" at bounding box center [302, 149] width 225 height 22
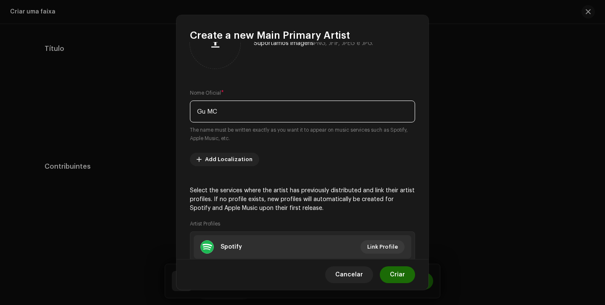
scroll to position [53, 0]
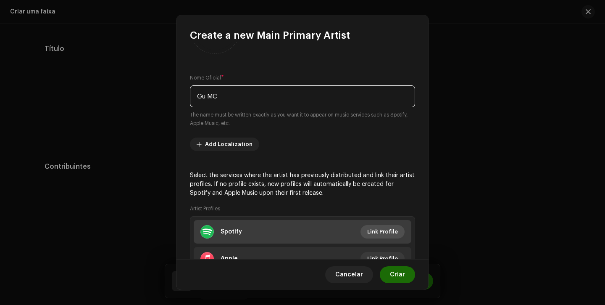
type input "Gu MC"
click at [377, 226] on span "Link Profile" at bounding box center [382, 231] width 31 height 17
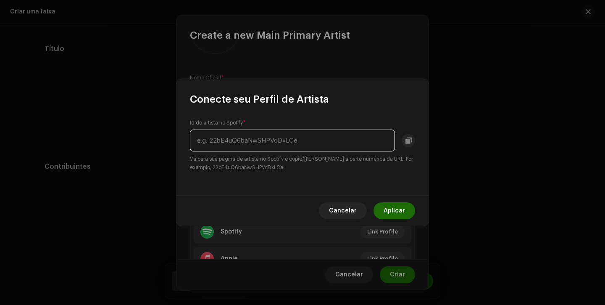
paste input "1gu6aofL1DFcJUbSMiaKeH"
type input "1gu6aofL1DFcJUbSMiaKeH"
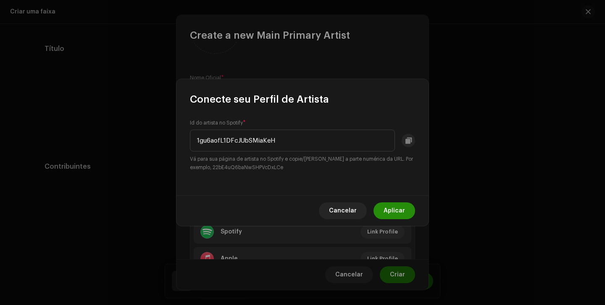
click at [398, 206] on span "Aplicar" at bounding box center [394, 210] width 21 height 17
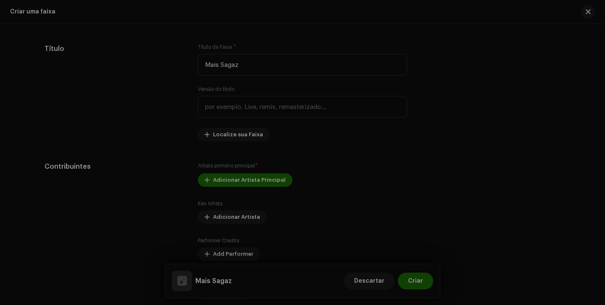
click at [335, 8] on div "Create a new Main Primary Artist Suportamos imagens PNG, JFIF, JPEG e JPG. Nome…" at bounding box center [302, 152] width 605 height 305
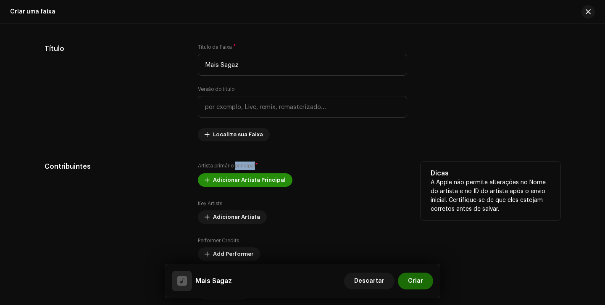
click at [207, 181] on span at bounding box center [207, 180] width 5 height 7
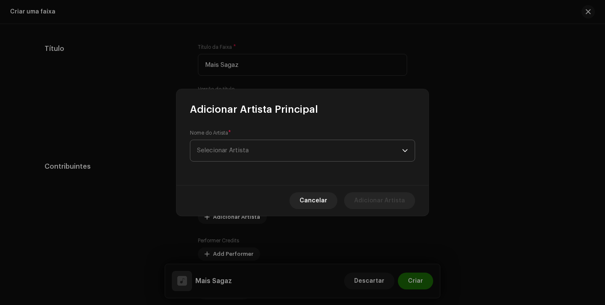
click at [257, 144] on span "Selecionar Artista" at bounding box center [299, 150] width 205 height 21
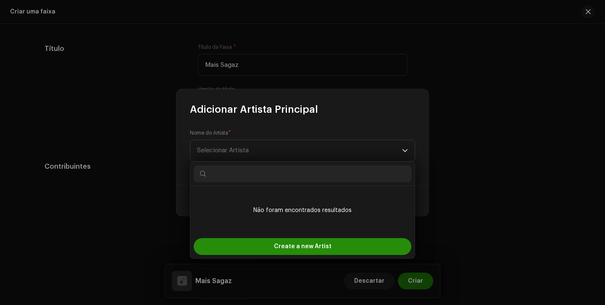
click at [271, 244] on div "Create a new Artist" at bounding box center [303, 246] width 218 height 17
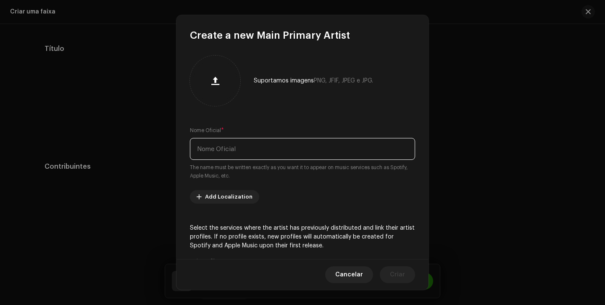
click at [270, 159] on input "text" at bounding box center [302, 149] width 225 height 22
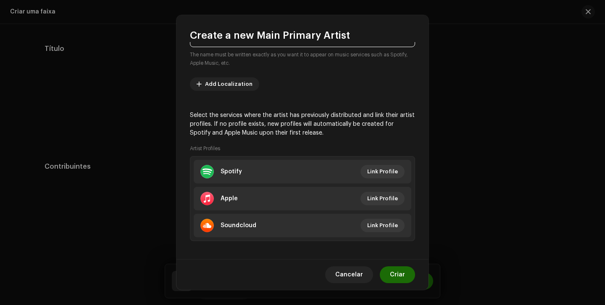
scroll to position [118, 0]
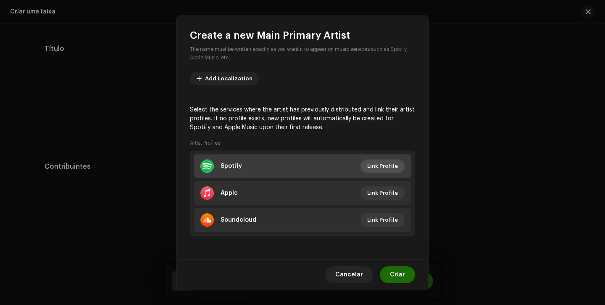
type input "Gu MC"
click at [365, 163] on button "Link Profile" at bounding box center [383, 165] width 44 height 13
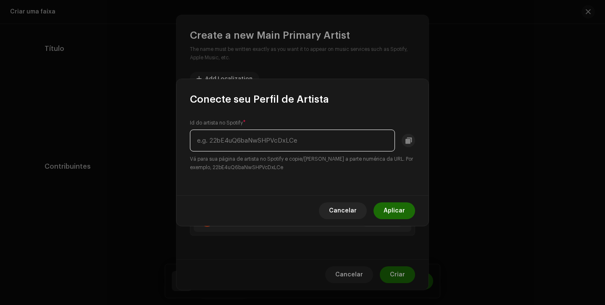
paste input "1gu6aofL1DFcJUbSMiaKeH"
type input "1gu6aofL1DFcJUbSMiaKeH"
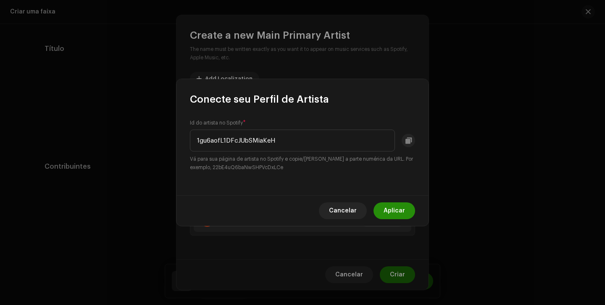
click at [388, 205] on span "Aplicar" at bounding box center [394, 210] width 21 height 17
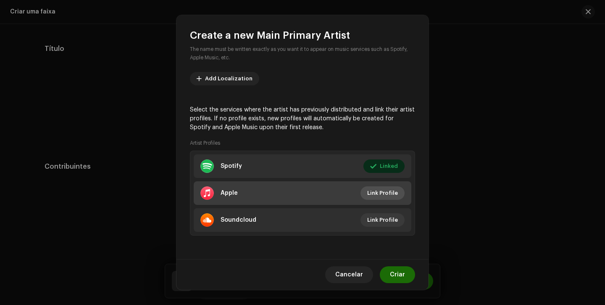
click at [370, 197] on span "Link Profile" at bounding box center [382, 193] width 31 height 17
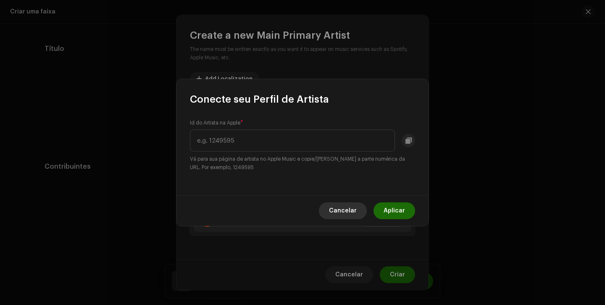
click at [347, 206] on span "Cancelar" at bounding box center [343, 210] width 28 height 17
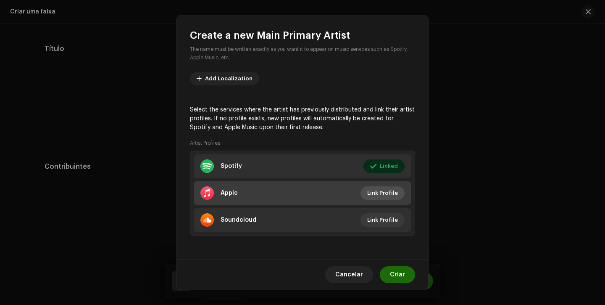
click at [371, 190] on span "Link Profile" at bounding box center [382, 193] width 31 height 17
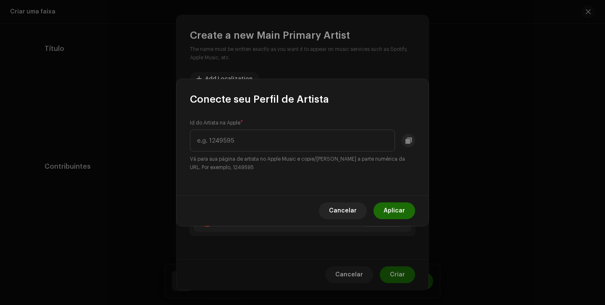
click at [313, 112] on div "Id do Artista na Apple * Vá para sua página de artista no Apple Music e copie/c…" at bounding box center [303, 150] width 252 height 89
click at [305, 140] on input "text" at bounding box center [292, 140] width 205 height 22
paste input "1726664429"
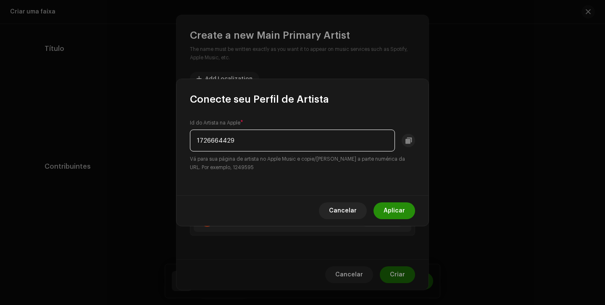
type input "1726664429"
click at [394, 209] on span "Aplicar" at bounding box center [394, 210] width 21 height 17
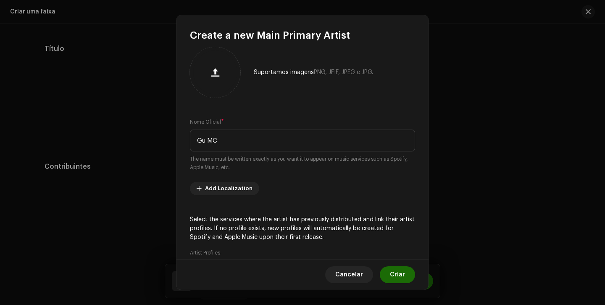
scroll to position [0, 0]
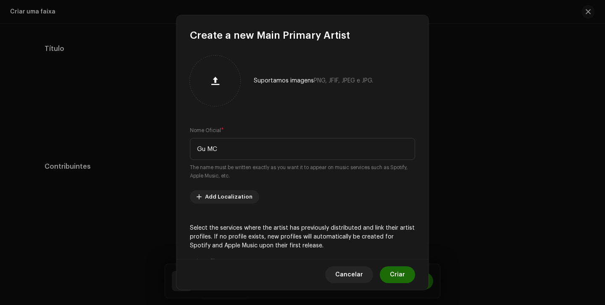
click at [393, 171] on small "The name must be written exactly as you want it to appear on music services suc…" at bounding box center [302, 171] width 225 height 17
click at [402, 273] on span "Criar" at bounding box center [397, 274] width 15 height 17
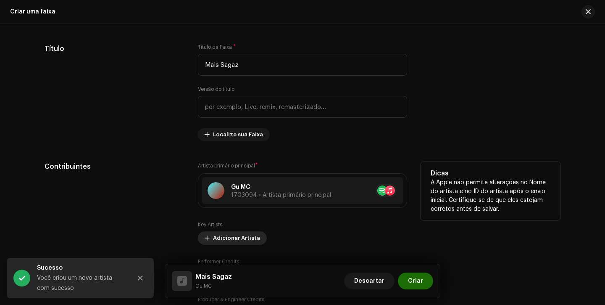
click at [239, 242] on span "Adicionar Artista" at bounding box center [236, 238] width 47 height 17
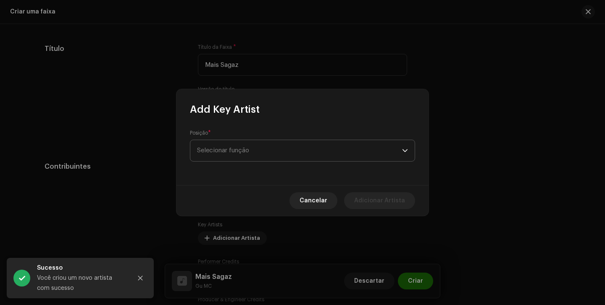
click at [291, 154] on span "Selecionar função" at bounding box center [299, 150] width 205 height 21
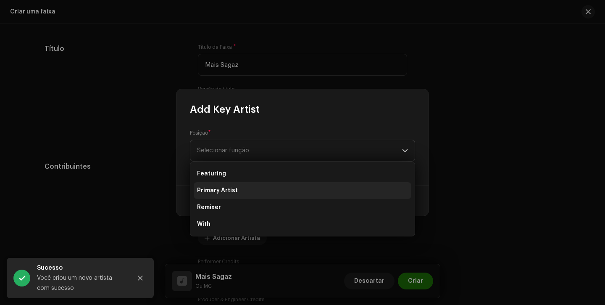
click at [282, 186] on li "Primary Artist" at bounding box center [303, 190] width 218 height 17
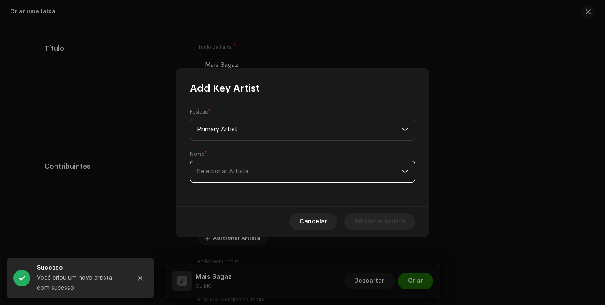
click at [272, 171] on span "Selecionar Artista" at bounding box center [299, 171] width 205 height 21
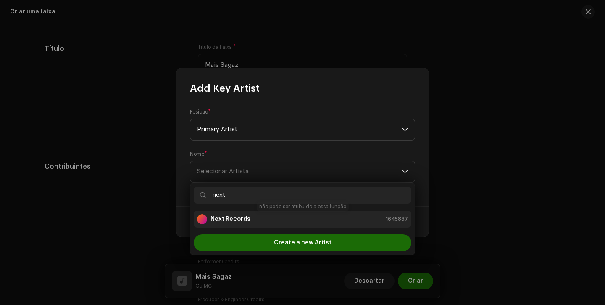
type input "next"
click at [279, 222] on div "Next Records 1645837" at bounding box center [302, 219] width 211 height 10
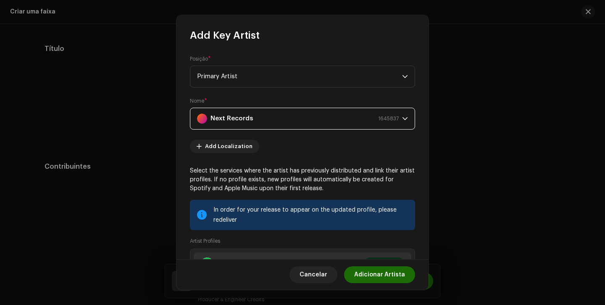
scroll to position [98, 0]
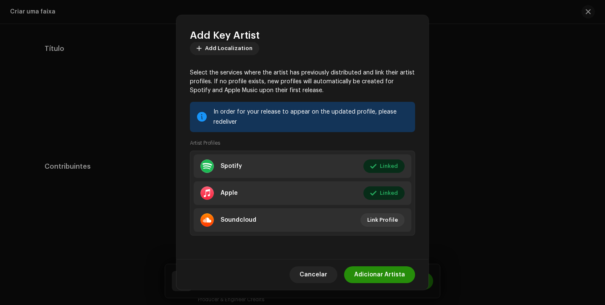
click at [385, 273] on span "Adicionar Artista" at bounding box center [379, 274] width 51 height 17
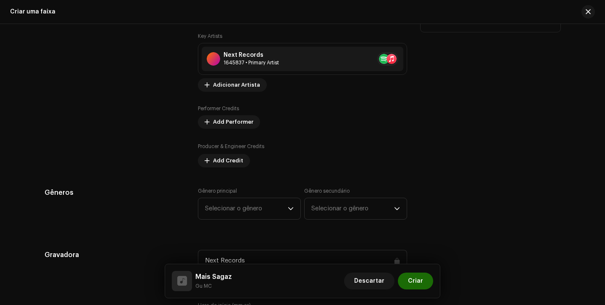
scroll to position [555, 0]
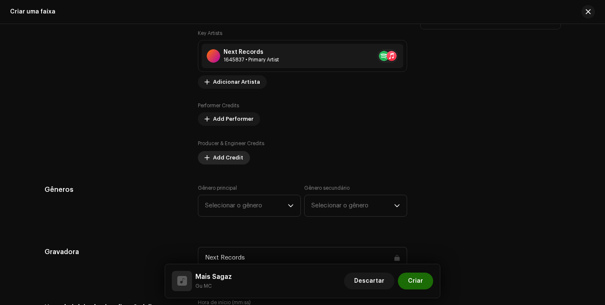
click at [241, 156] on button "Add Credit" at bounding box center [224, 157] width 52 height 13
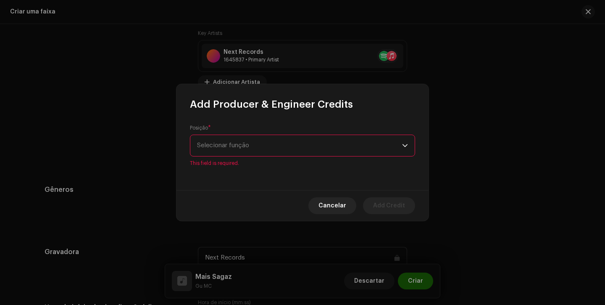
click at [243, 138] on div "Posição * Selecionar função This field is required." at bounding box center [302, 145] width 225 height 42
click at [244, 139] on span "Selecionar função" at bounding box center [299, 145] width 205 height 21
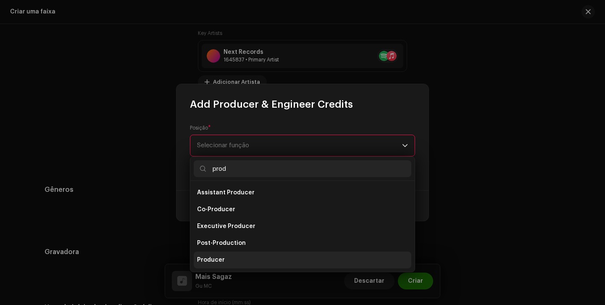
type input "prod"
click at [234, 254] on li "Producer" at bounding box center [303, 259] width 218 height 17
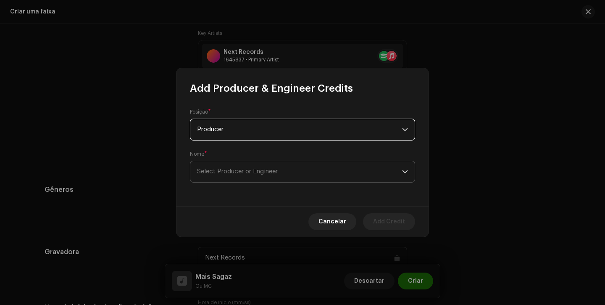
click at [291, 173] on span "Select Producer or Engineer" at bounding box center [299, 171] width 205 height 21
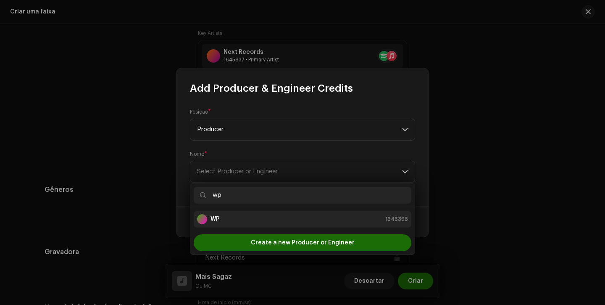
type input "wp"
click at [268, 214] on div "WP 1646396" at bounding box center [302, 219] width 211 height 10
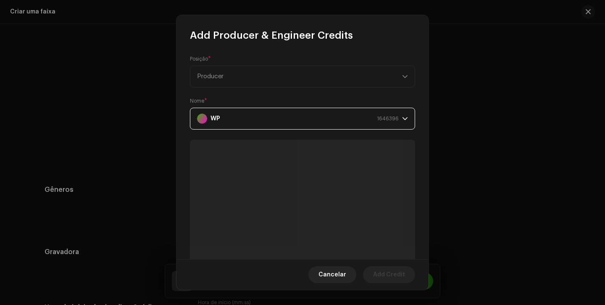
click at [268, 213] on p-skeleton at bounding box center [302, 255] width 225 height 230
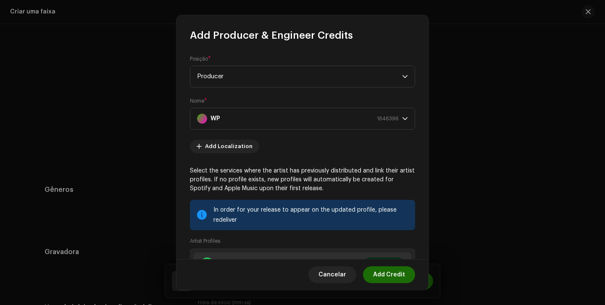
scroll to position [98, 0]
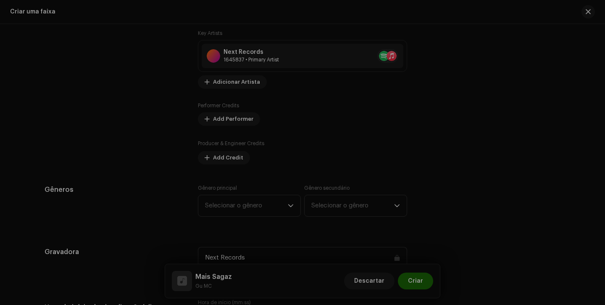
click at [383, 293] on div "Add Producer & Engineer Credits Posição * Producer Nome * WP 1646396 Add Locali…" at bounding box center [302, 152] width 605 height 305
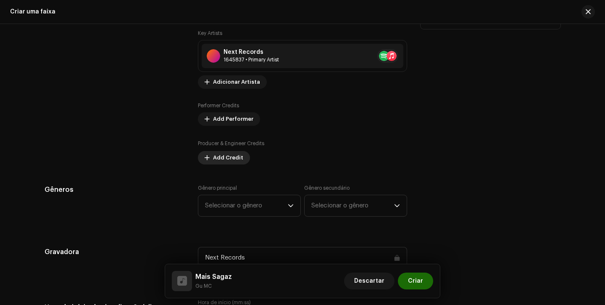
click at [235, 159] on span "Add Credit" at bounding box center [228, 157] width 30 height 17
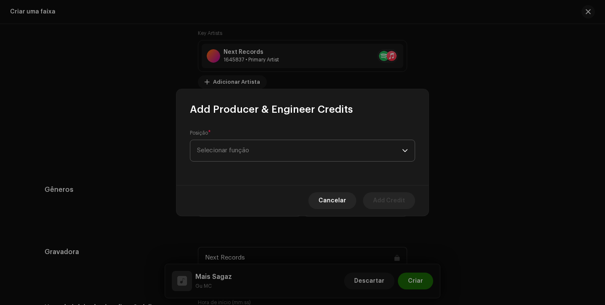
click at [288, 151] on span "Selecionar função" at bounding box center [299, 150] width 205 height 21
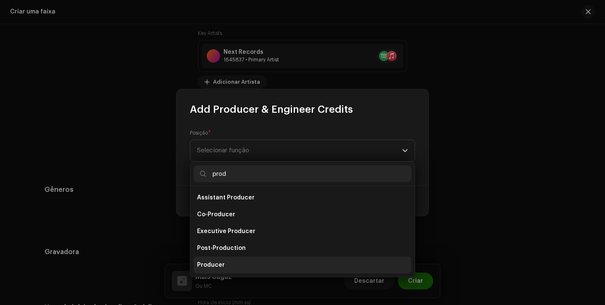
type input "prod"
click at [233, 263] on li "Producer" at bounding box center [303, 264] width 218 height 17
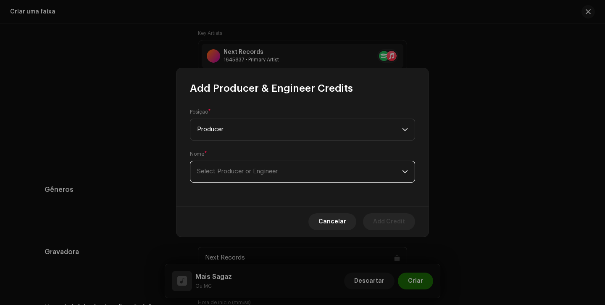
click at [288, 168] on span "Select Producer or Engineer" at bounding box center [299, 171] width 205 height 21
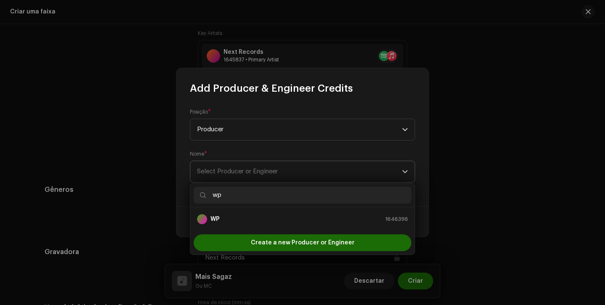
type input "wp"
click at [288, 168] on span "Select Producer or Engineer" at bounding box center [299, 171] width 205 height 21
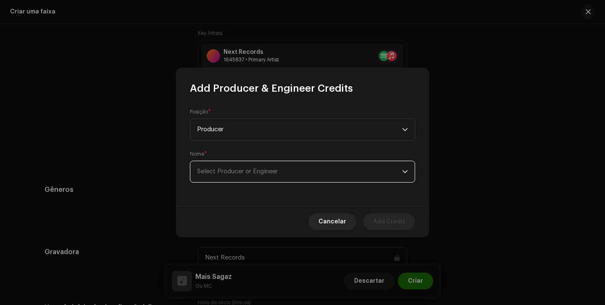
click at [290, 178] on span "Select Producer or Engineer" at bounding box center [299, 171] width 205 height 21
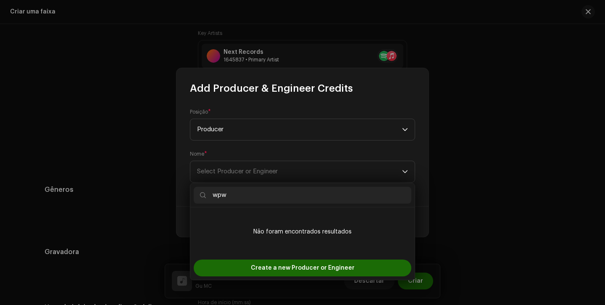
type input "wp"
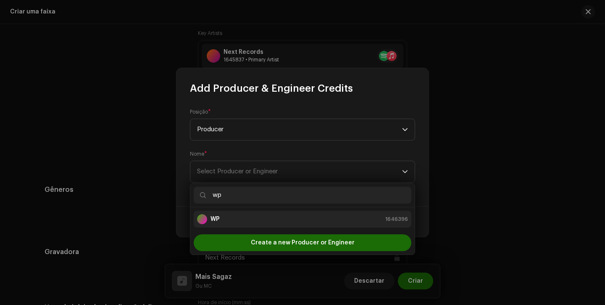
click at [267, 217] on div "WP 1646396" at bounding box center [302, 219] width 211 height 10
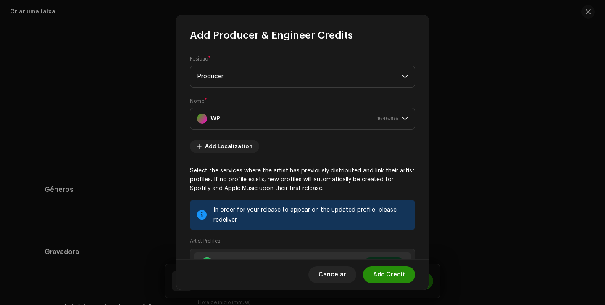
click at [388, 280] on span "Add Credit" at bounding box center [389, 274] width 32 height 17
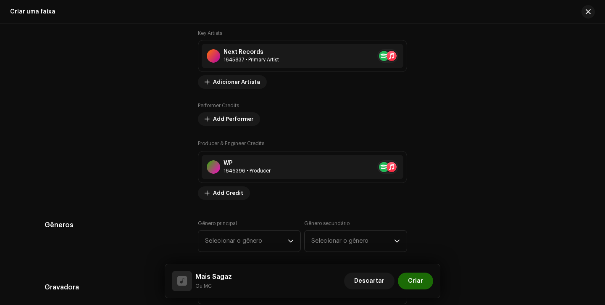
click at [244, 239] on span "Selecionar o gênero" at bounding box center [246, 240] width 83 height 21
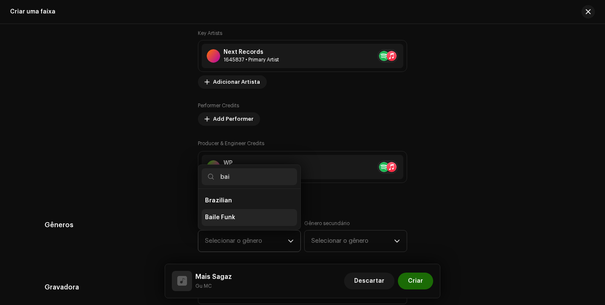
type input "bai"
click at [230, 212] on li "Baile Funk" at bounding box center [249, 217] width 95 height 17
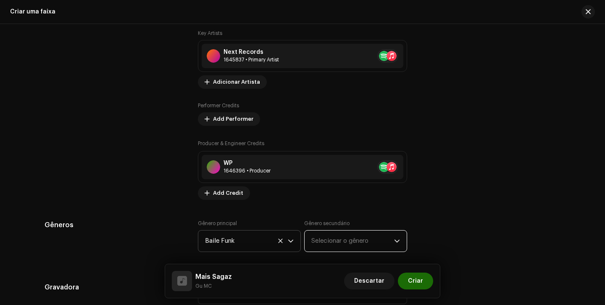
click at [325, 241] on span "Selecionar o gênero" at bounding box center [353, 240] width 83 height 21
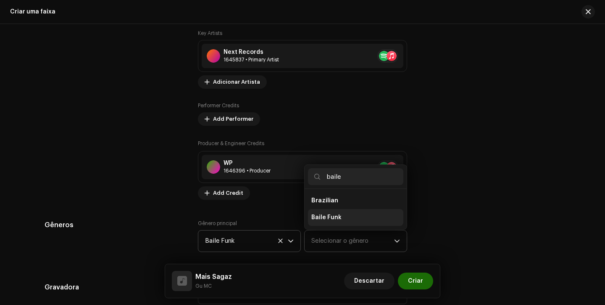
type input "baile"
click at [337, 221] on span "Baile Funk" at bounding box center [327, 217] width 30 height 8
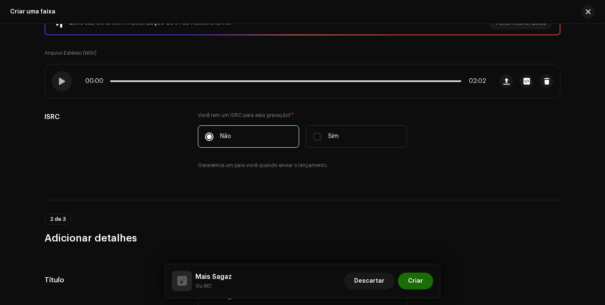
scroll to position [65, 0]
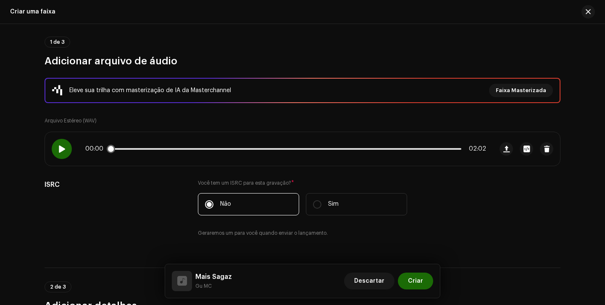
click at [55, 145] on div at bounding box center [62, 149] width 20 height 20
click at [90, 141] on div "00:09 02:02" at bounding box center [269, 149] width 448 height 34
click at [66, 150] on div at bounding box center [62, 149] width 20 height 20
click at [68, 147] on div at bounding box center [62, 149] width 20 height 20
click at [156, 145] on div "00:18 02:02" at bounding box center [285, 148] width 401 height 7
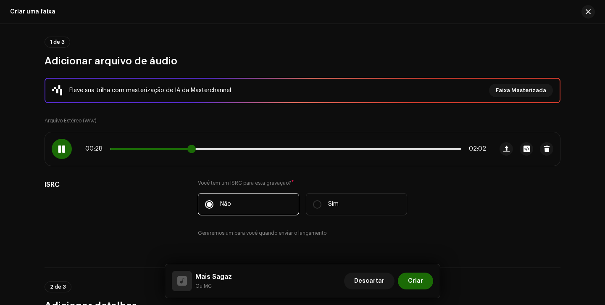
drag, startPoint x: 161, startPoint y: 148, endPoint x: 196, endPoint y: 148, distance: 34.9
click at [196, 148] on span at bounding box center [192, 149] width 8 height 8
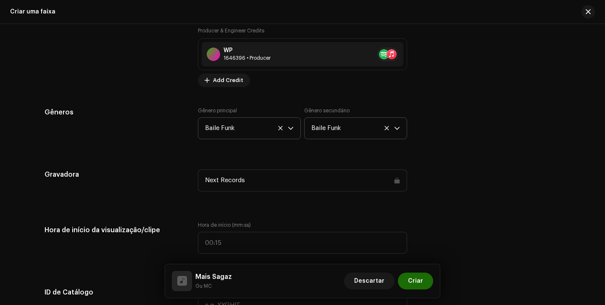
scroll to position [671, 0]
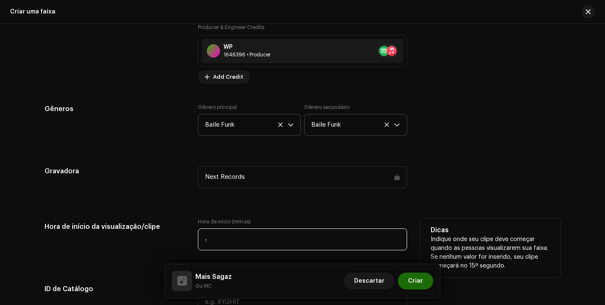
click at [204, 230] on input ":" at bounding box center [302, 239] width 209 height 22
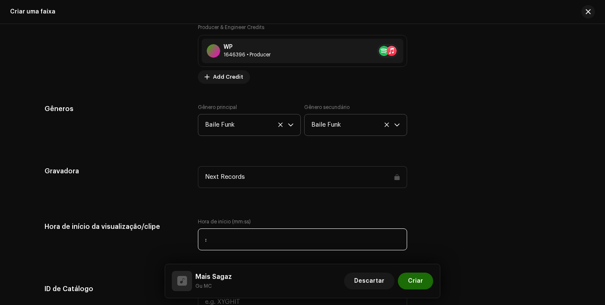
type input "00:15"
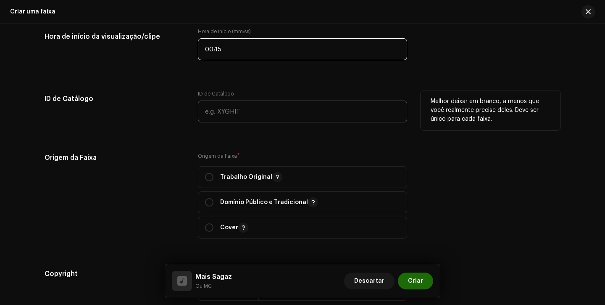
scroll to position [872, 0]
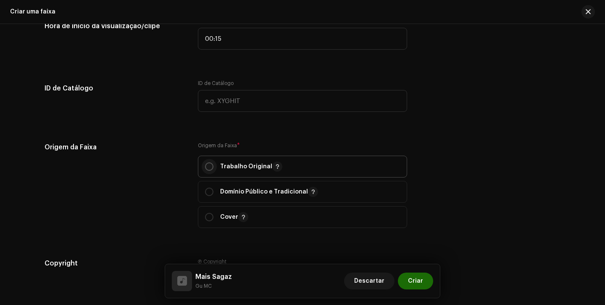
click at [208, 166] on input "radio" at bounding box center [209, 166] width 8 height 8
radio input "true"
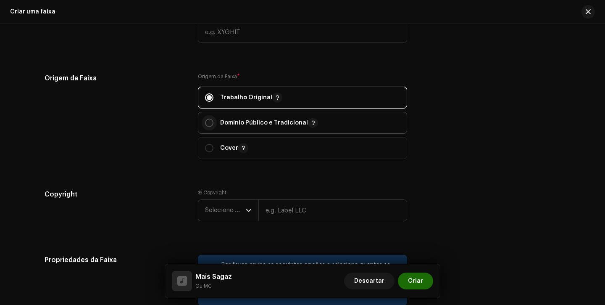
scroll to position [946, 0]
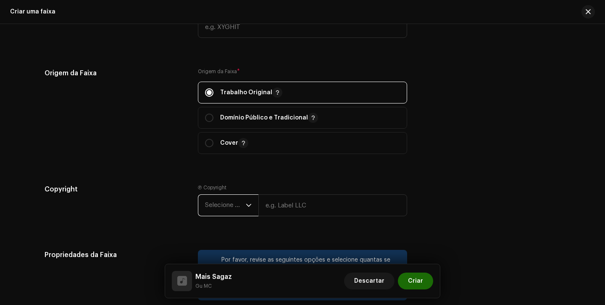
click at [214, 202] on span "Selecione o ano" at bounding box center [225, 205] width 41 height 21
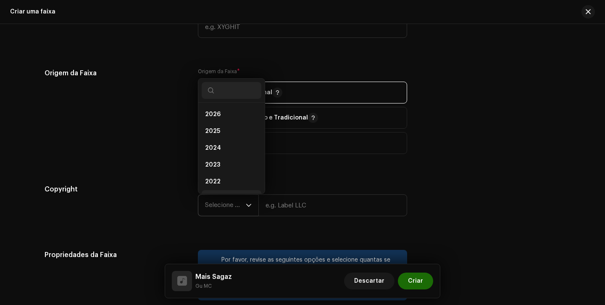
scroll to position [13, 0]
click at [222, 123] on li "2025" at bounding box center [232, 117] width 60 height 17
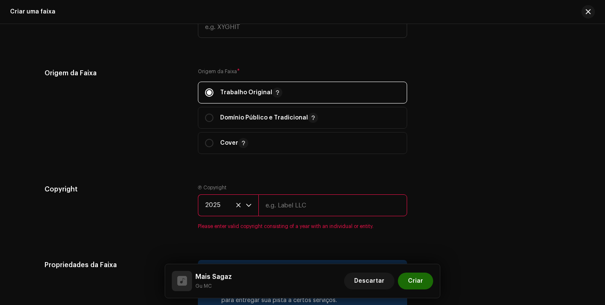
click at [296, 209] on input "text" at bounding box center [333, 205] width 149 height 22
click at [305, 214] on input "text" at bounding box center [333, 205] width 149 height 22
type input "Next Records"
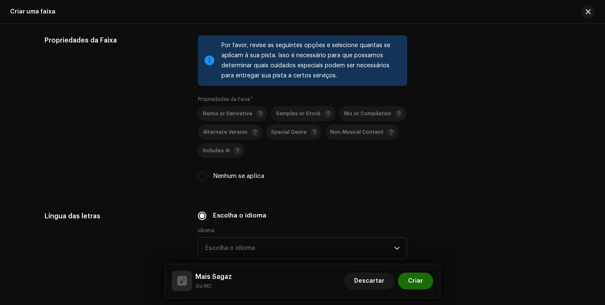
scroll to position [1161, 0]
click at [208, 174] on div "Nenhum se aplica" at bounding box center [302, 175] width 209 height 9
click at [206, 176] on div "Nenhum se aplica" at bounding box center [302, 175] width 209 height 9
click at [205, 177] on div "Nenhum se aplica" at bounding box center [302, 175] width 209 height 9
click at [203, 178] on input "Nenhum se aplica" at bounding box center [202, 176] width 8 height 8
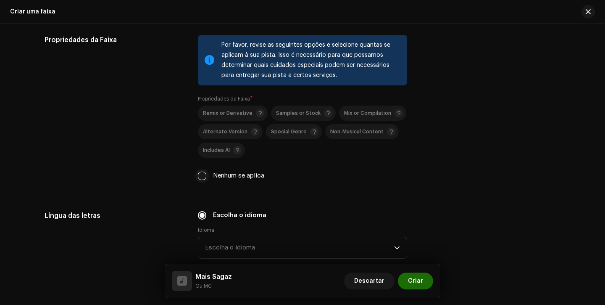
checkbox input "true"
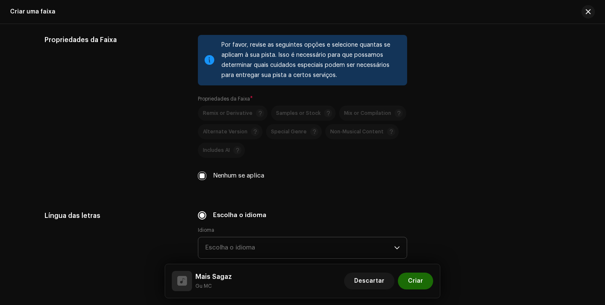
click at [275, 254] on span "Escolha o idioma" at bounding box center [299, 247] width 189 height 21
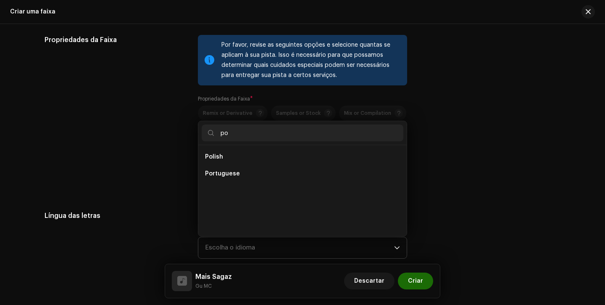
scroll to position [0, 0]
type input "po"
click at [279, 172] on li "Portuguese" at bounding box center [303, 173] width 202 height 17
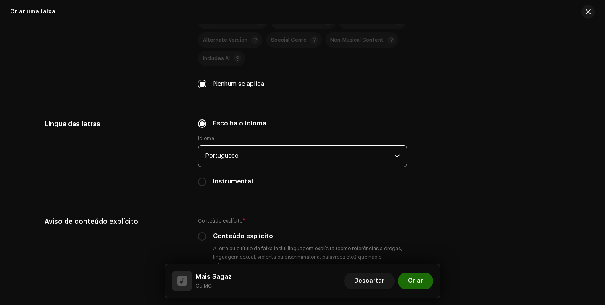
scroll to position [1255, 0]
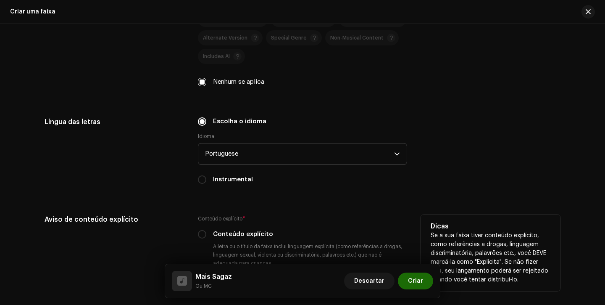
click at [205, 235] on div "Conteúdo explícito" at bounding box center [302, 234] width 209 height 9
click at [204, 237] on div "Conteúdo explícito" at bounding box center [302, 234] width 209 height 9
click at [203, 238] on p-radiobutton at bounding box center [202, 234] width 8 height 8
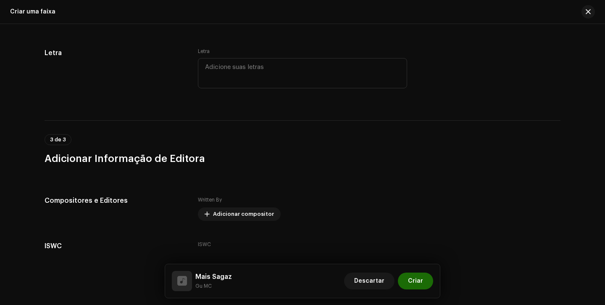
scroll to position [1539, 0]
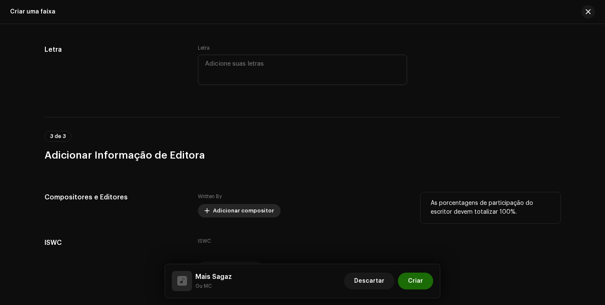
click at [225, 206] on span "Adicionar compositor" at bounding box center [243, 210] width 61 height 17
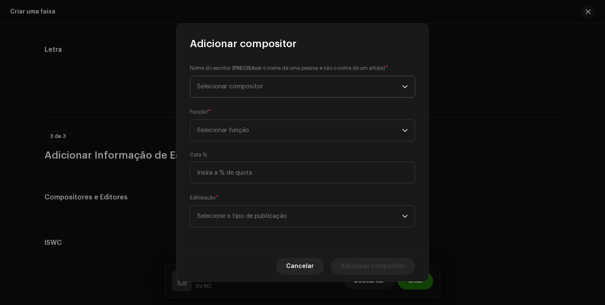
click at [275, 89] on span "Selecionar compositor" at bounding box center [299, 86] width 205 height 21
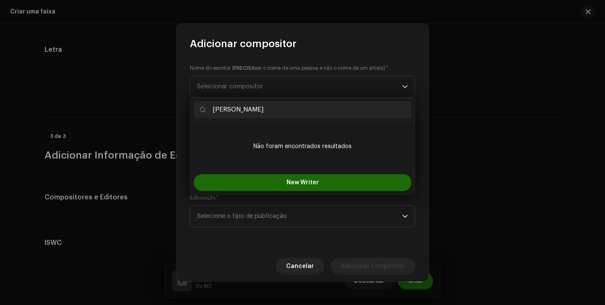
type input "gustavo alves"
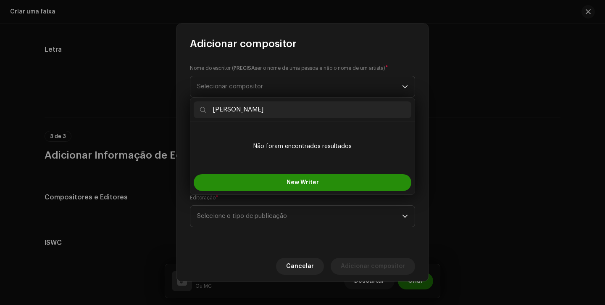
click at [285, 178] on button "New Writer" at bounding box center [303, 182] width 218 height 17
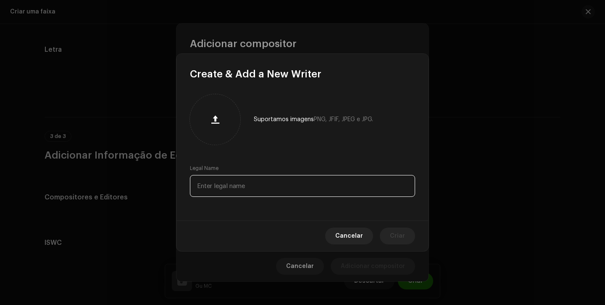
click at [263, 181] on input "text" at bounding box center [302, 186] width 225 height 22
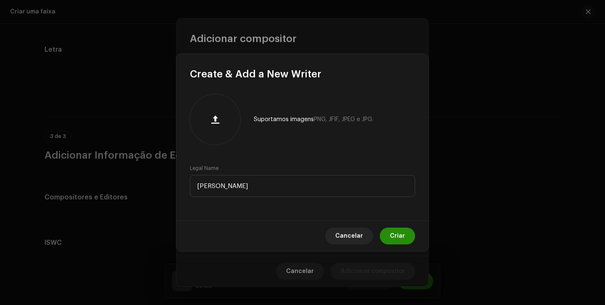
type input "Gustavo Alves"
click at [388, 231] on button "Criar" at bounding box center [397, 235] width 35 height 17
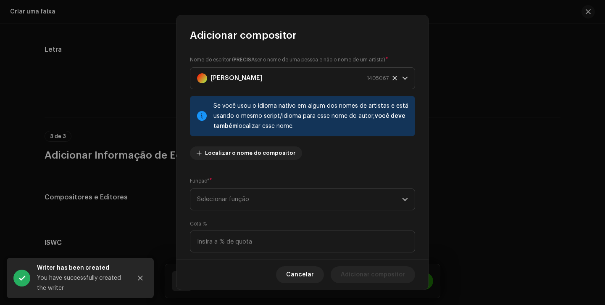
scroll to position [61, 0]
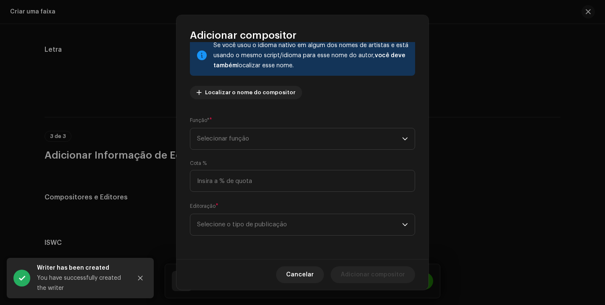
click at [344, 150] on div "Nome do escritor ( PRECISA ser o nome de uma pessoa e não o nome de um artista)…" at bounding box center [303, 150] width 252 height 217
click at [334, 147] on span "Selecionar função" at bounding box center [299, 138] width 205 height 21
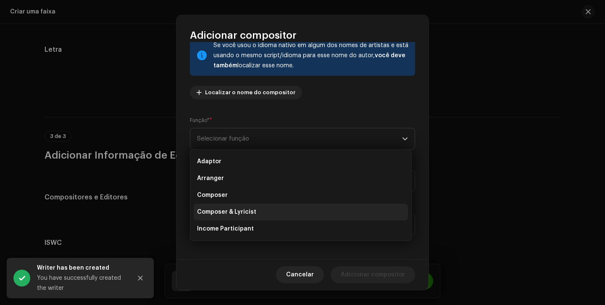
click at [257, 210] on li "Composer & Lyricist" at bounding box center [301, 211] width 214 height 17
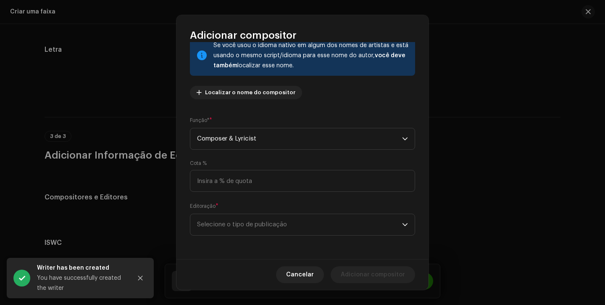
click at [262, 212] on div "Editoração * Selecione o tipo de publicação" at bounding box center [302, 219] width 225 height 34
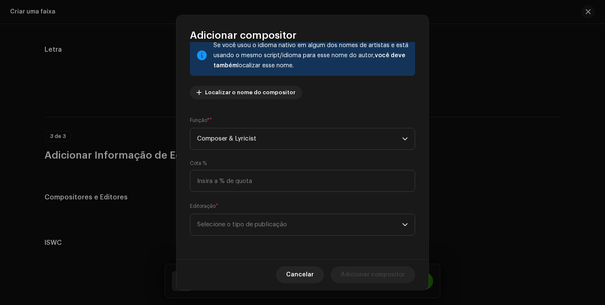
click at [262, 213] on div "Editoração * Selecione o tipo de publicação" at bounding box center [302, 219] width 225 height 34
click at [272, 227] on span "Selecione o tipo de publicação" at bounding box center [299, 224] width 205 height 21
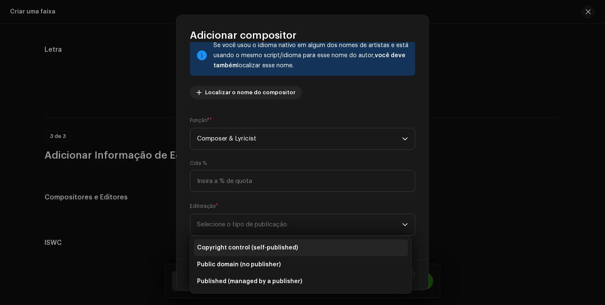
click at [261, 246] on span "Copyright control (self-published)" at bounding box center [247, 247] width 101 height 8
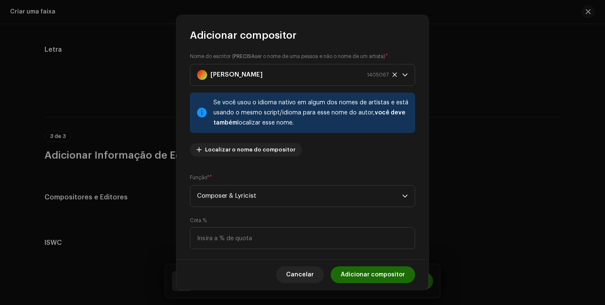
scroll to position [0, 0]
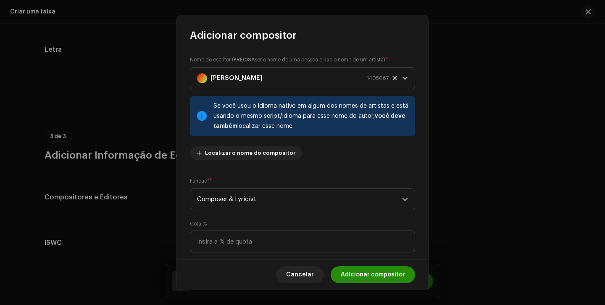
click at [372, 275] on span "Adicionar compositor" at bounding box center [373, 274] width 64 height 17
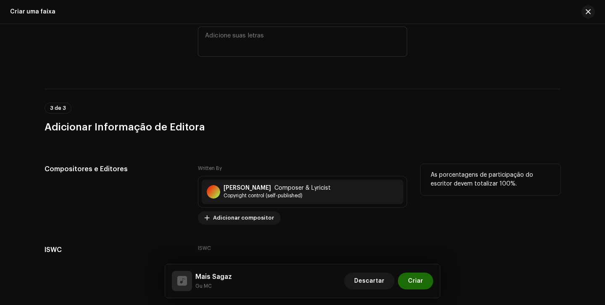
scroll to position [1599, 0]
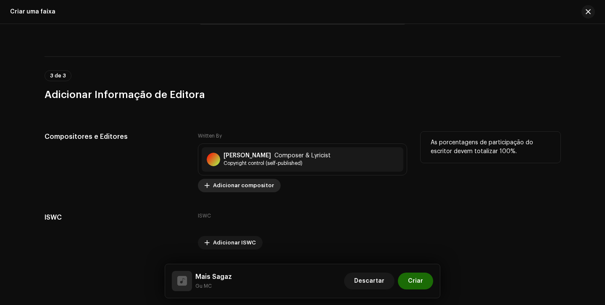
click at [251, 188] on span "Adicionar compositor" at bounding box center [243, 185] width 61 height 17
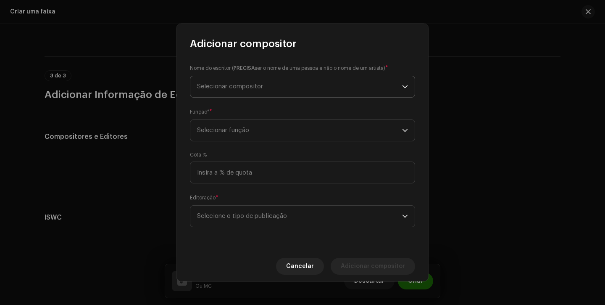
click at [290, 92] on span "Selecionar compositor" at bounding box center [299, 86] width 205 height 21
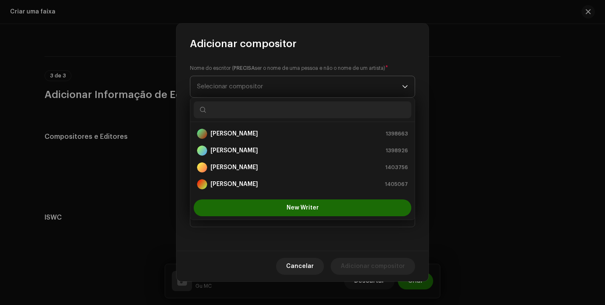
click at [302, 76] on p-select "Selecionar compositor" at bounding box center [302, 87] width 225 height 22
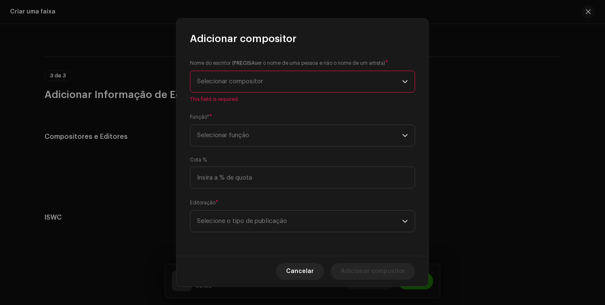
click at [299, 82] on span "Selecionar compositor" at bounding box center [299, 81] width 205 height 21
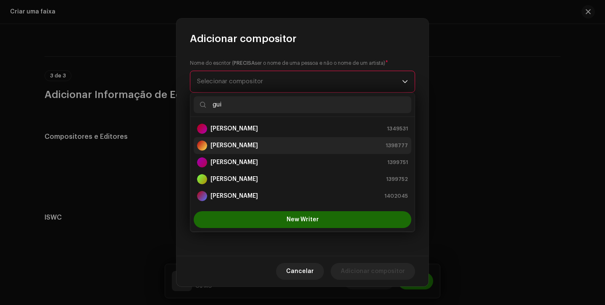
type input "gui"
click at [352, 143] on div "Guilherme Souza Silva 1398777" at bounding box center [302, 145] width 211 height 10
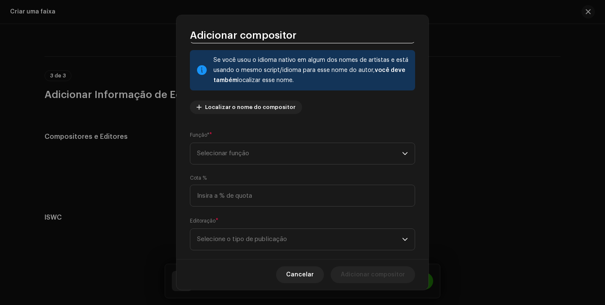
scroll to position [61, 0]
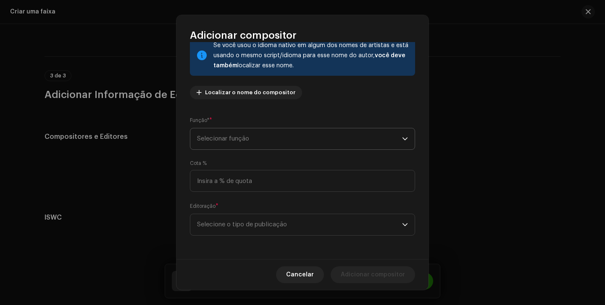
click at [283, 139] on span "Selecionar função" at bounding box center [299, 138] width 205 height 21
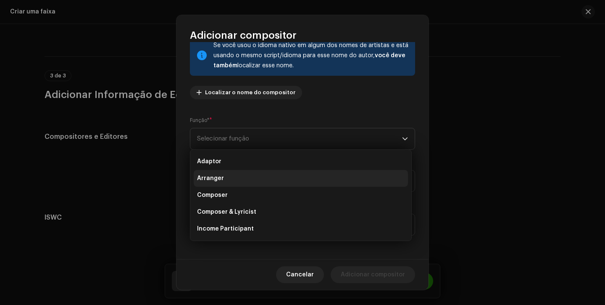
click at [264, 184] on li "Arranger" at bounding box center [301, 178] width 214 height 17
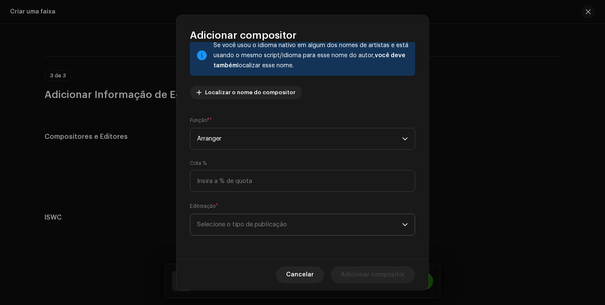
click at [262, 217] on span "Selecione o tipo de publicação" at bounding box center [299, 224] width 205 height 21
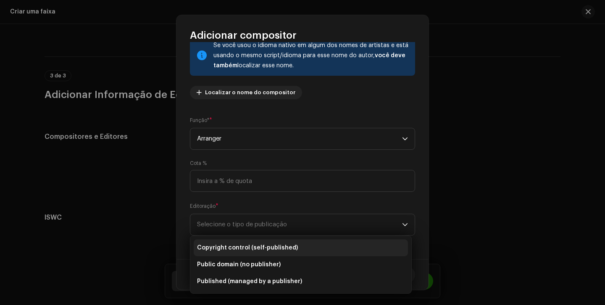
click at [280, 246] on span "Copyright control (self-published)" at bounding box center [247, 247] width 101 height 8
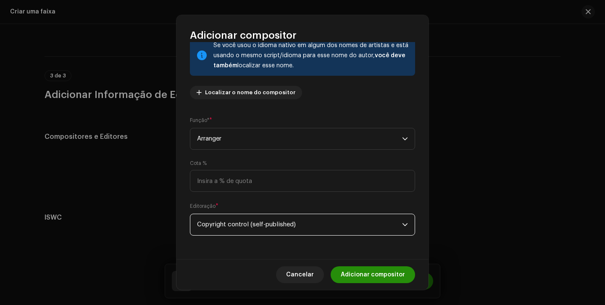
click at [390, 270] on span "Adicionar compositor" at bounding box center [373, 274] width 64 height 17
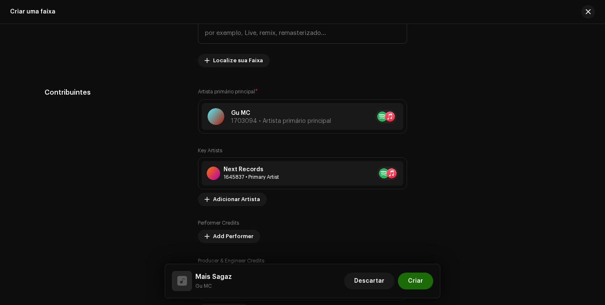
scroll to position [0, 0]
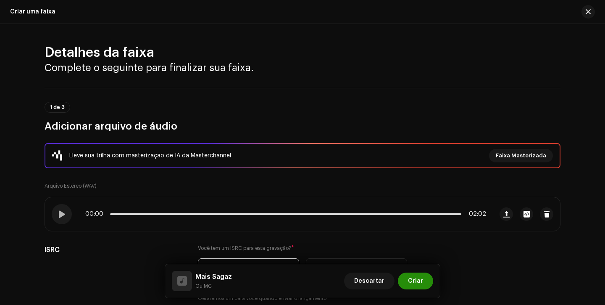
click at [425, 277] on button "Criar" at bounding box center [415, 280] width 35 height 17
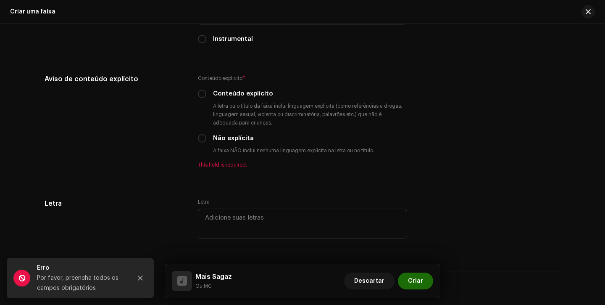
scroll to position [1403, 0]
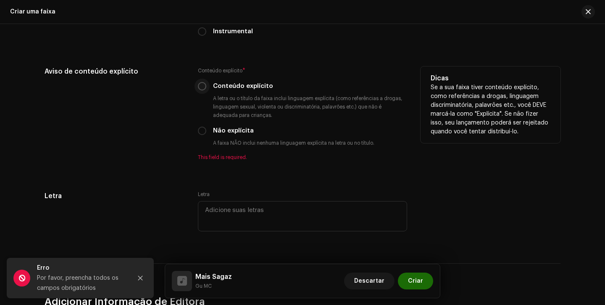
click at [199, 86] on input "Conteúdo explícito" at bounding box center [202, 86] width 8 height 8
radio input "true"
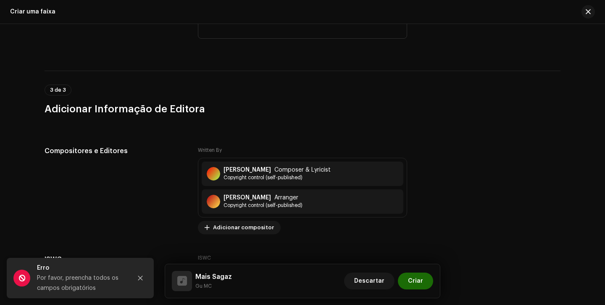
scroll to position [1654, 0]
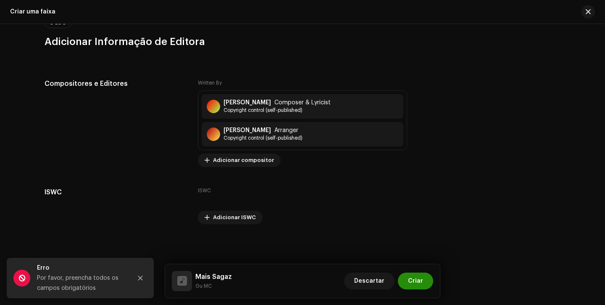
click at [423, 283] on button "Criar" at bounding box center [415, 280] width 35 height 17
